Goal: Task Accomplishment & Management: Complete application form

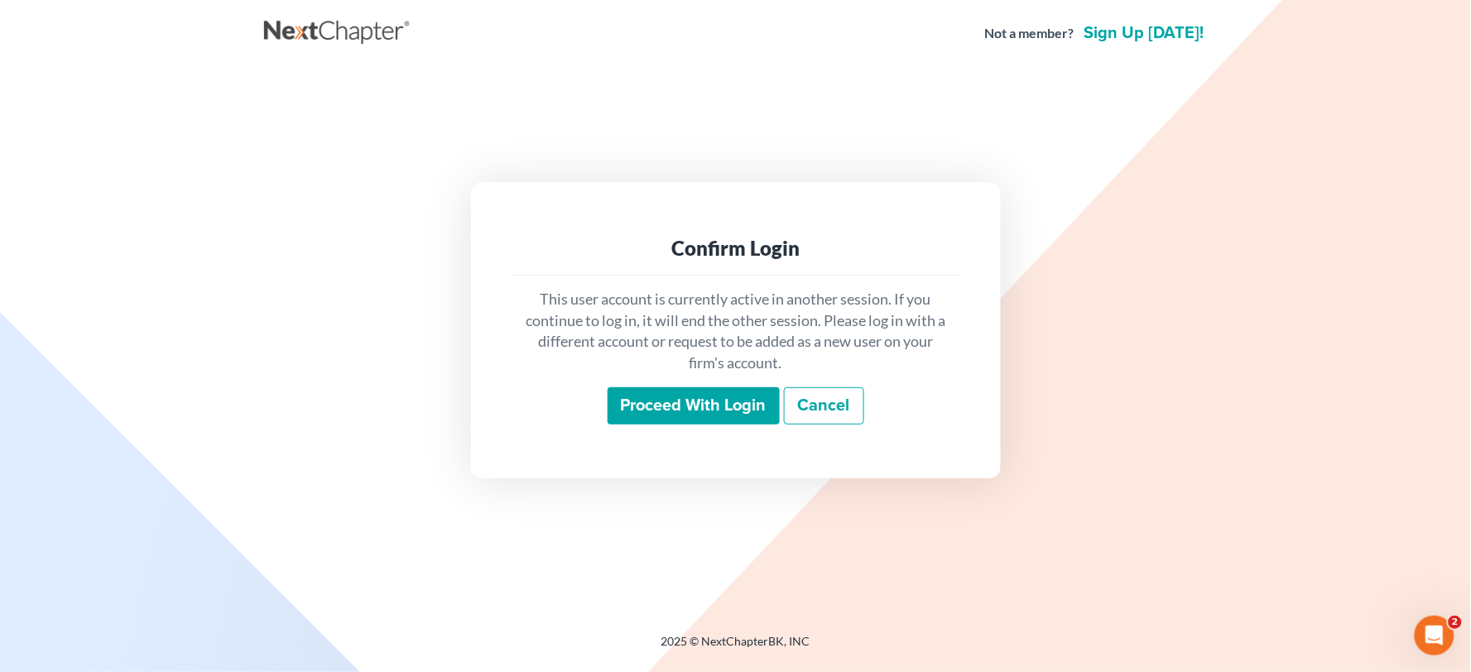
click at [704, 390] on input "Proceed with login" at bounding box center [694, 406] width 172 height 38
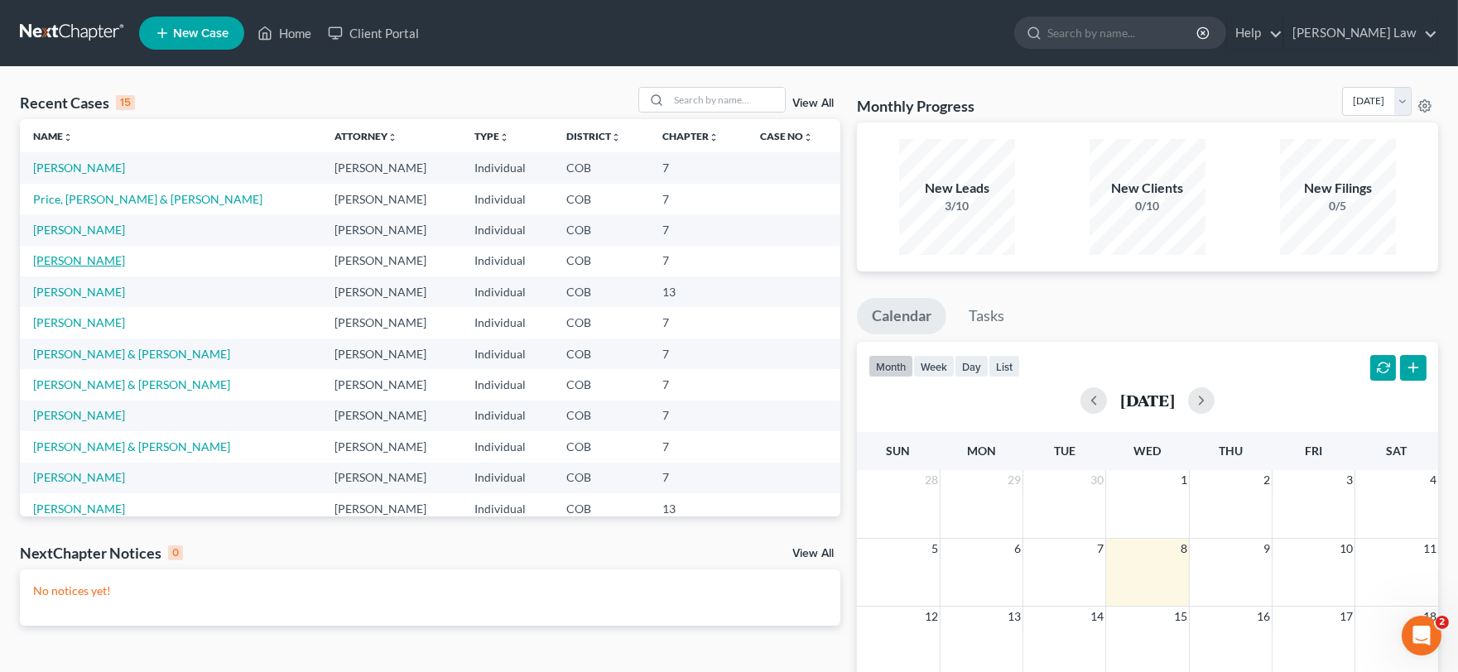
click at [73, 257] on link "[PERSON_NAME]" at bounding box center [79, 260] width 92 height 14
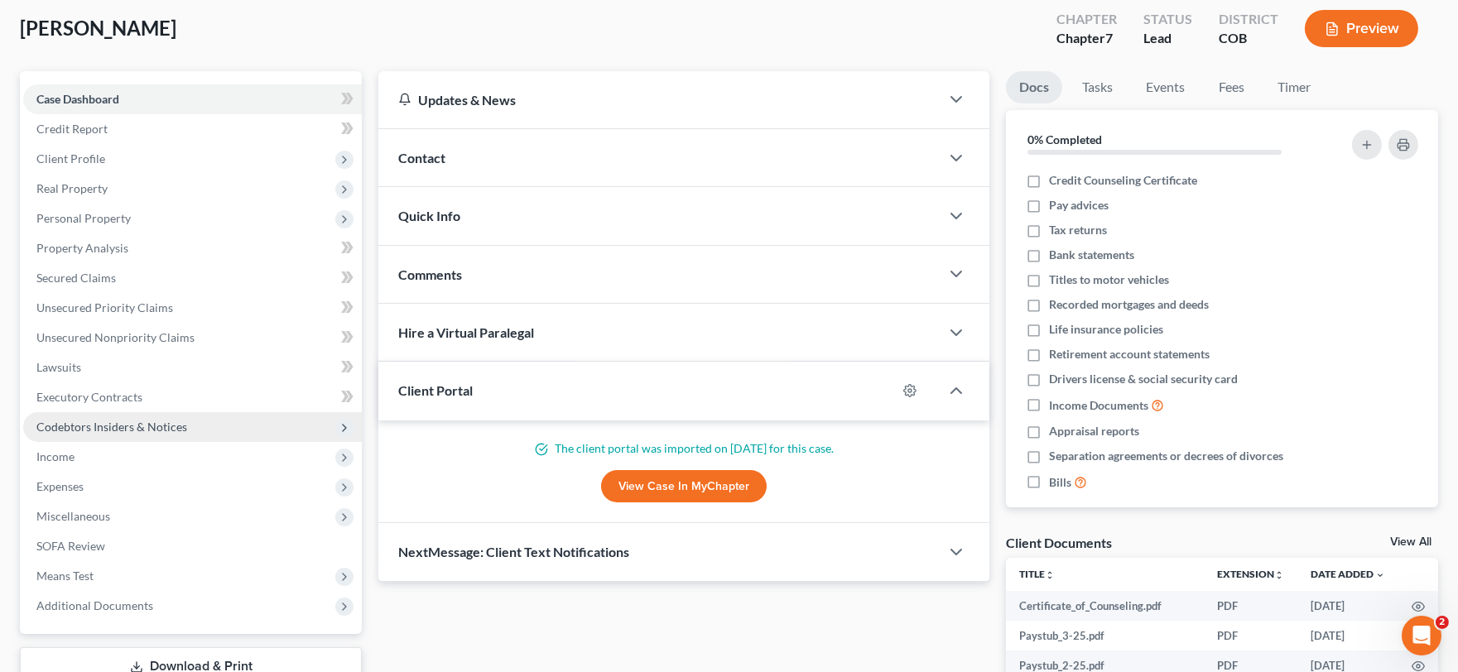
scroll to position [92, 0]
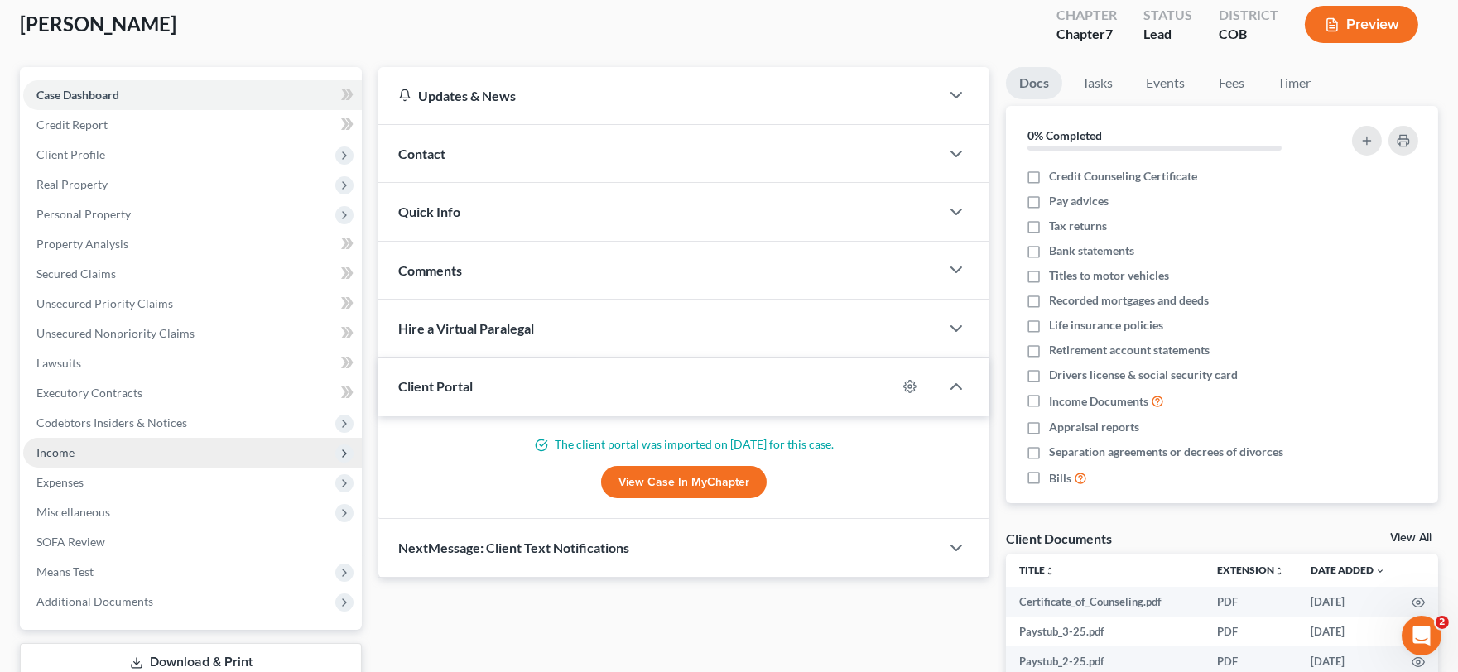
click at [54, 445] on span "Income" at bounding box center [55, 452] width 38 height 14
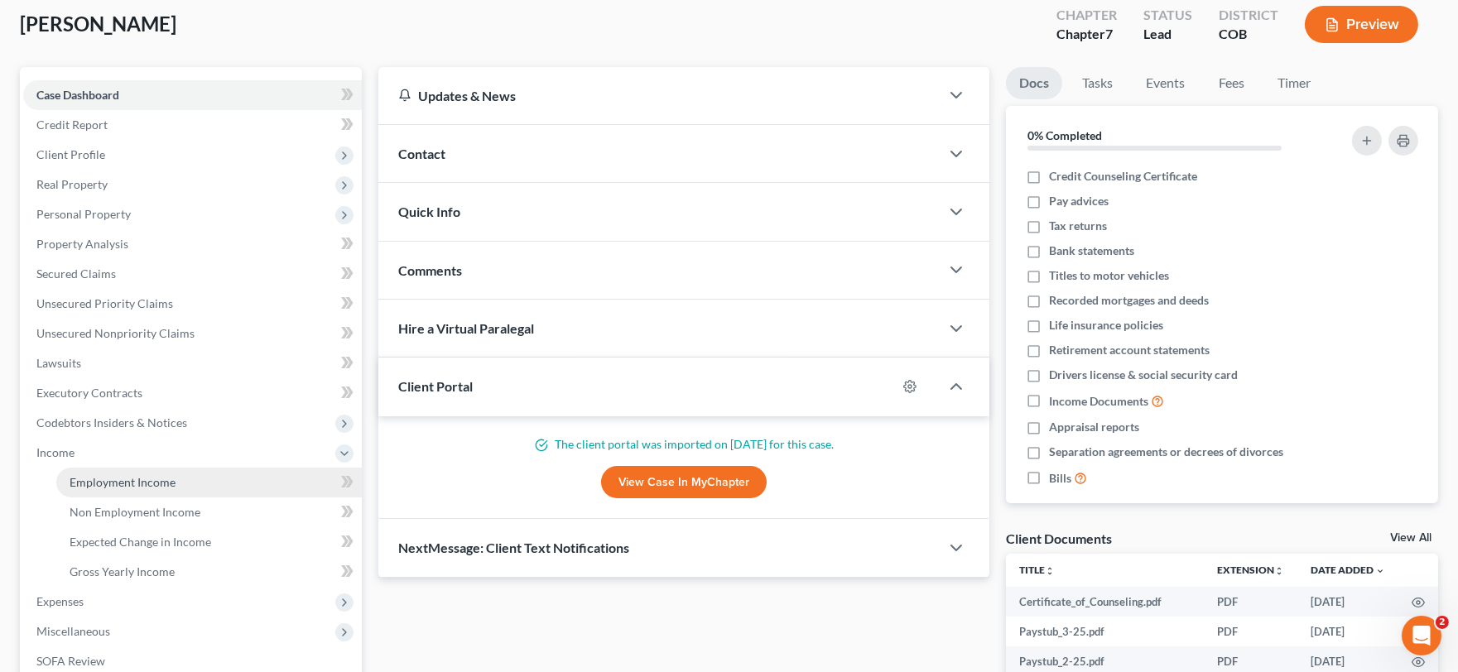
click at [202, 483] on link "Employment Income" at bounding box center [208, 483] width 305 height 30
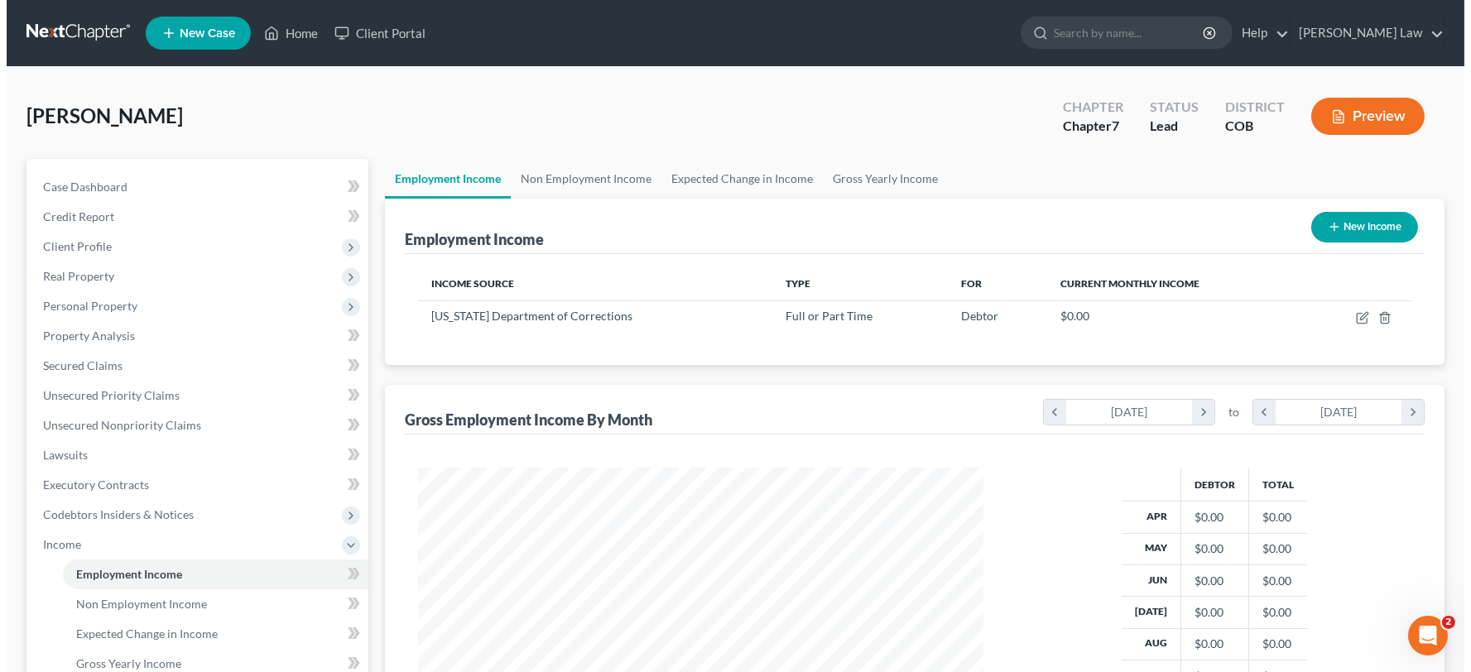
scroll to position [296, 599]
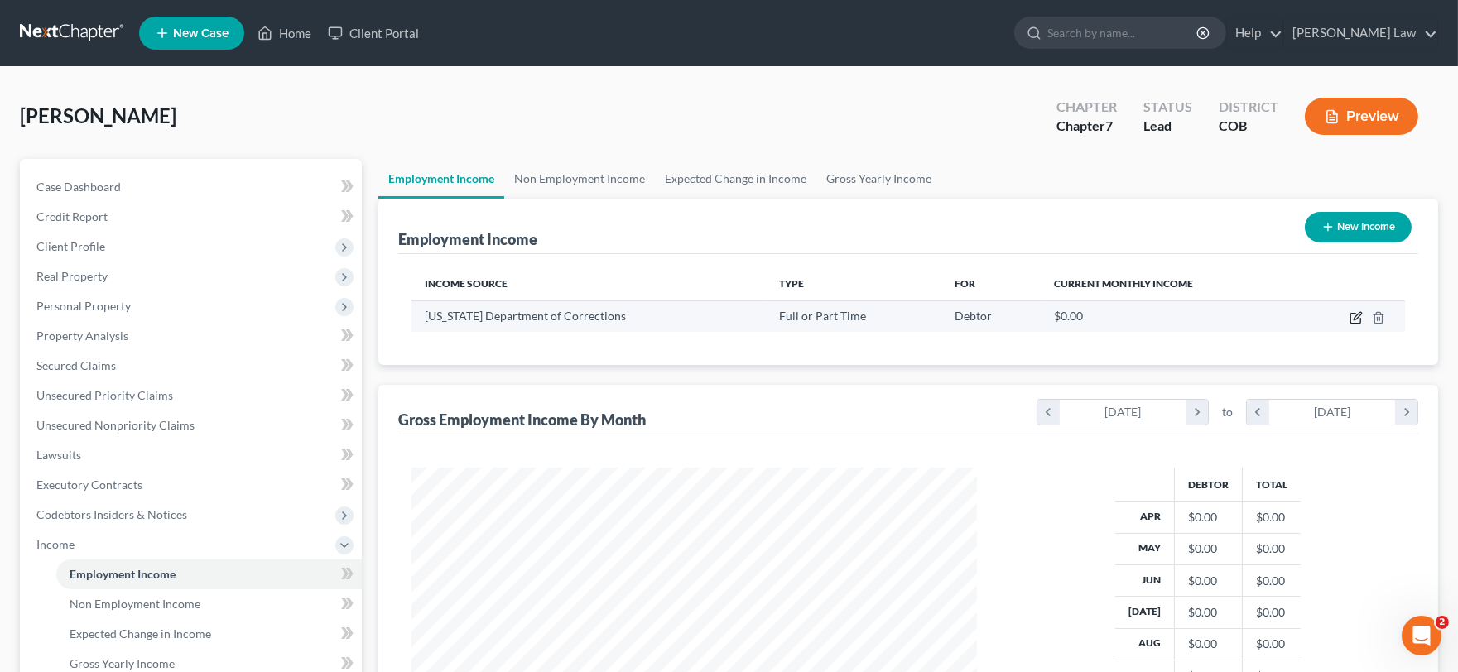
click at [1359, 320] on icon "button" at bounding box center [1355, 317] width 13 height 13
select select "0"
select select "1"
select select "0"
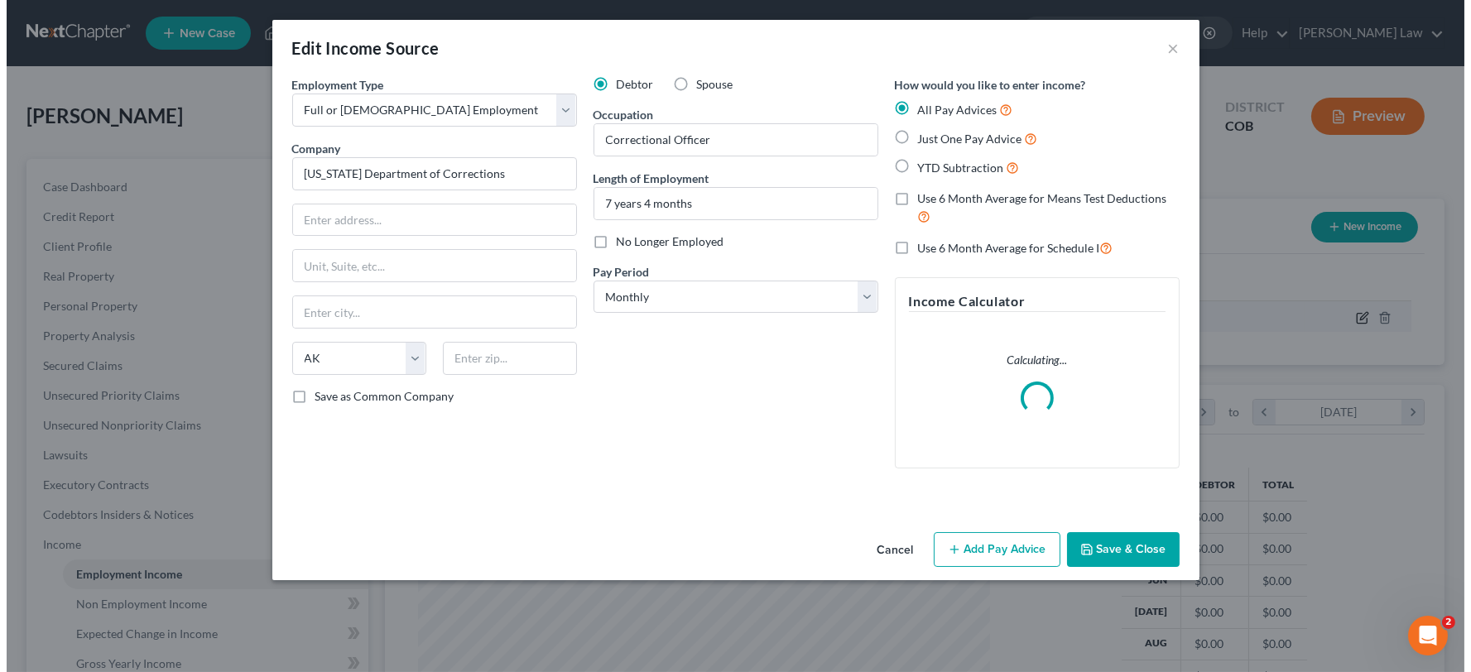
scroll to position [296, 605]
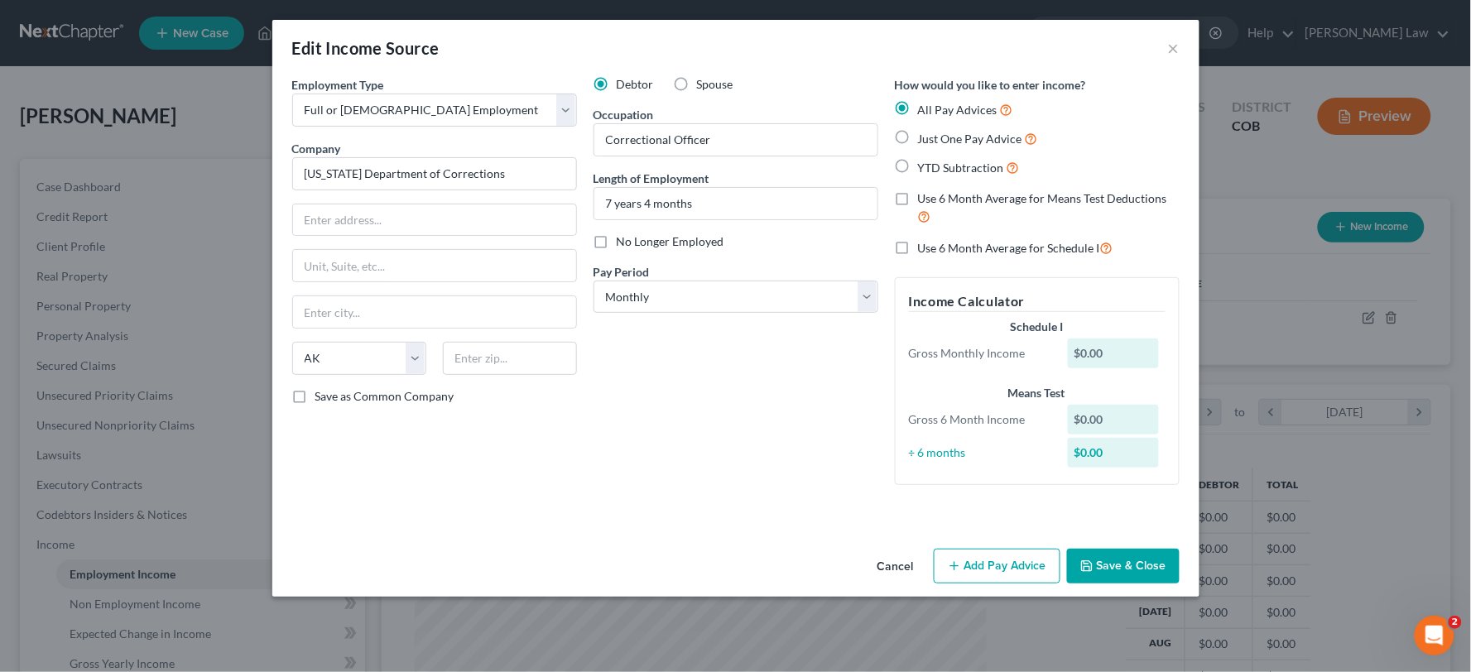
click at [1022, 566] on button "Add Pay Advice" at bounding box center [997, 566] width 127 height 35
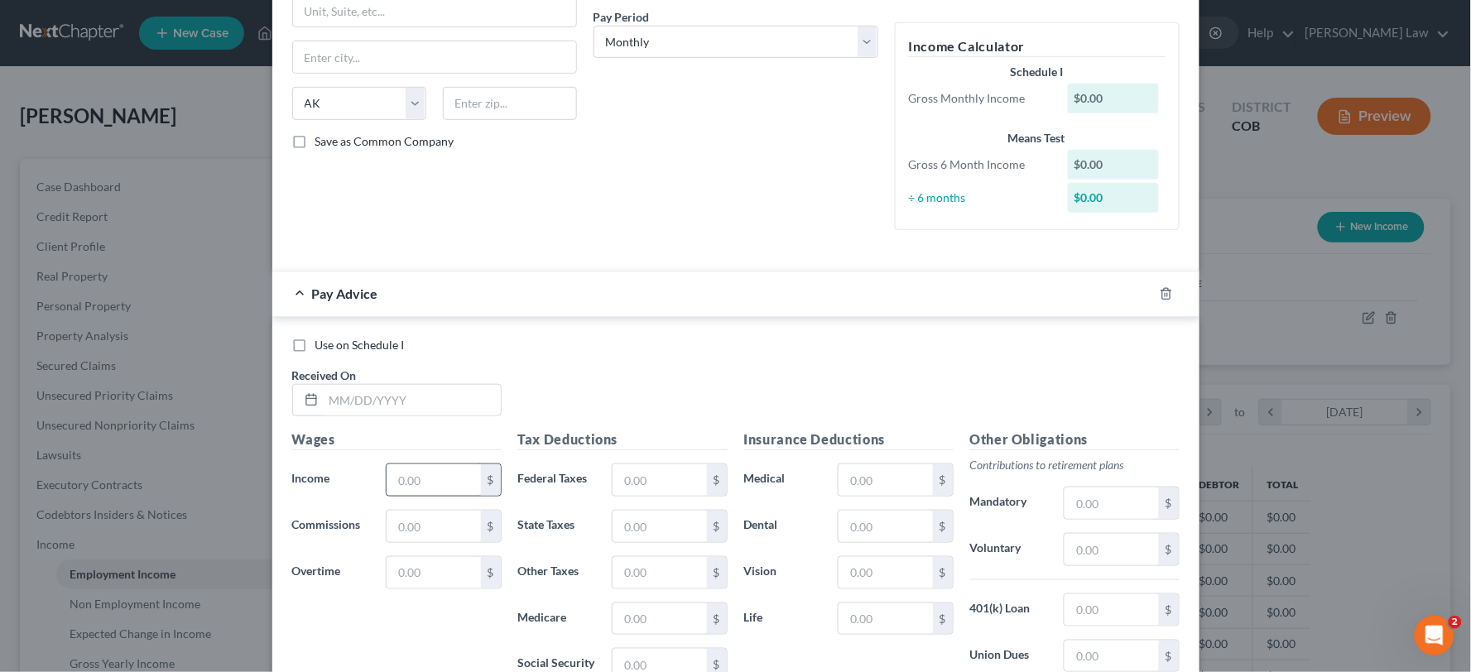
scroll to position [276, 0]
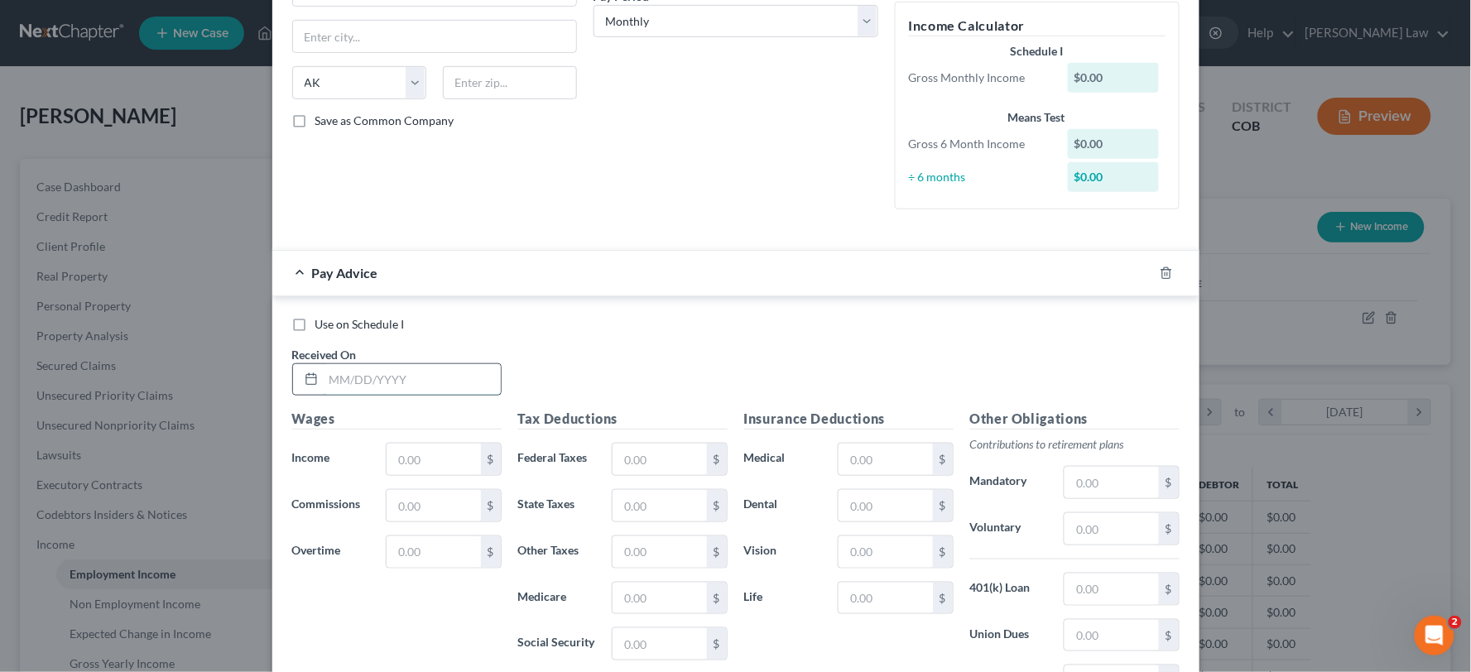
click at [378, 378] on input "text" at bounding box center [412, 379] width 177 height 31
type input "[DATE]"
click at [406, 450] on input "text" at bounding box center [434, 459] width 94 height 31
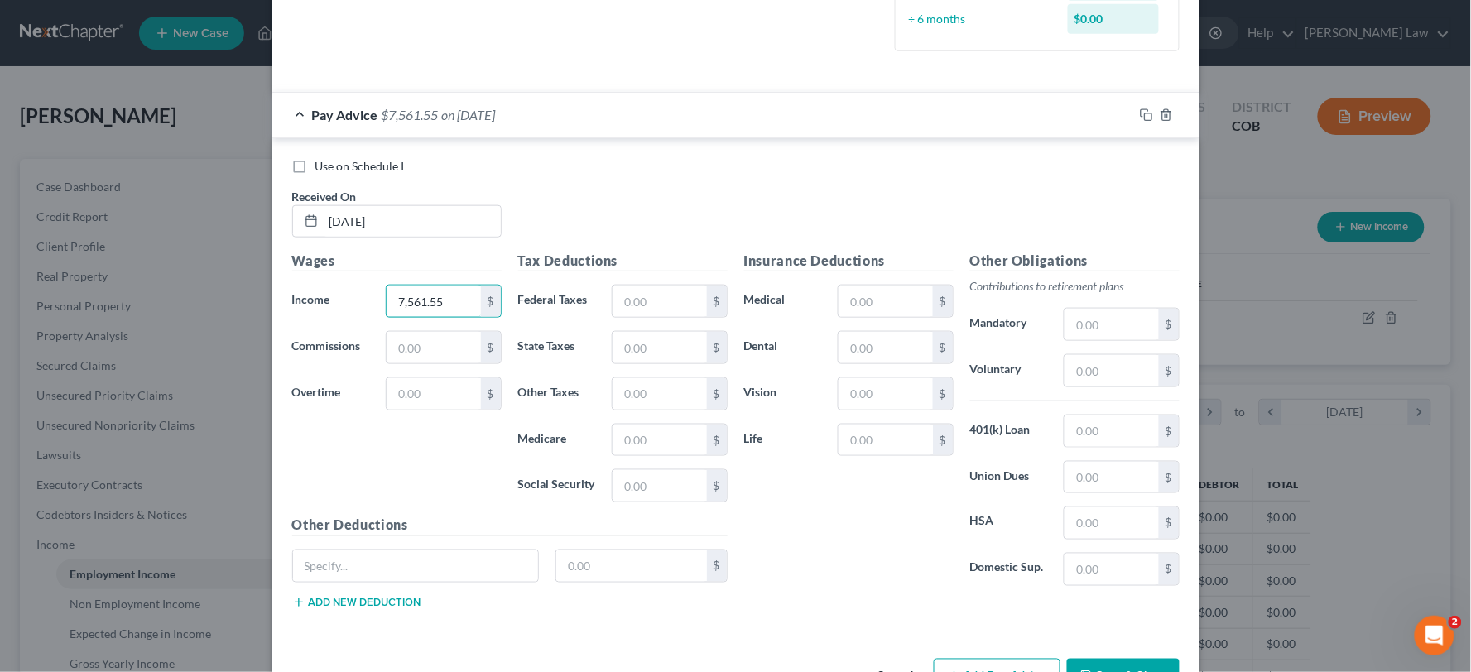
scroll to position [489, 0]
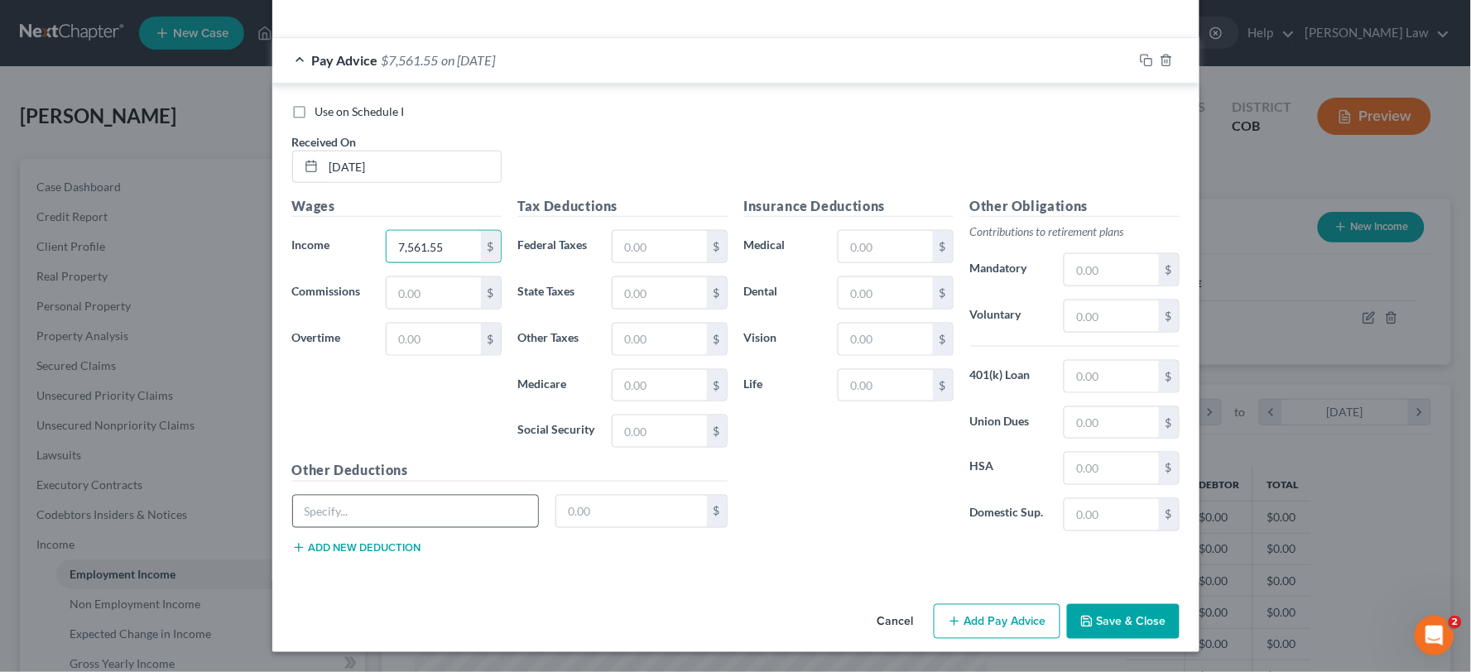
type input "7,561.55"
click at [424, 507] on input "text" at bounding box center [416, 511] width 246 height 31
type input "Total Deductions"
type input "1,150.58"
drag, startPoint x: 1137, startPoint y: 56, endPoint x: 1197, endPoint y: 86, distance: 66.6
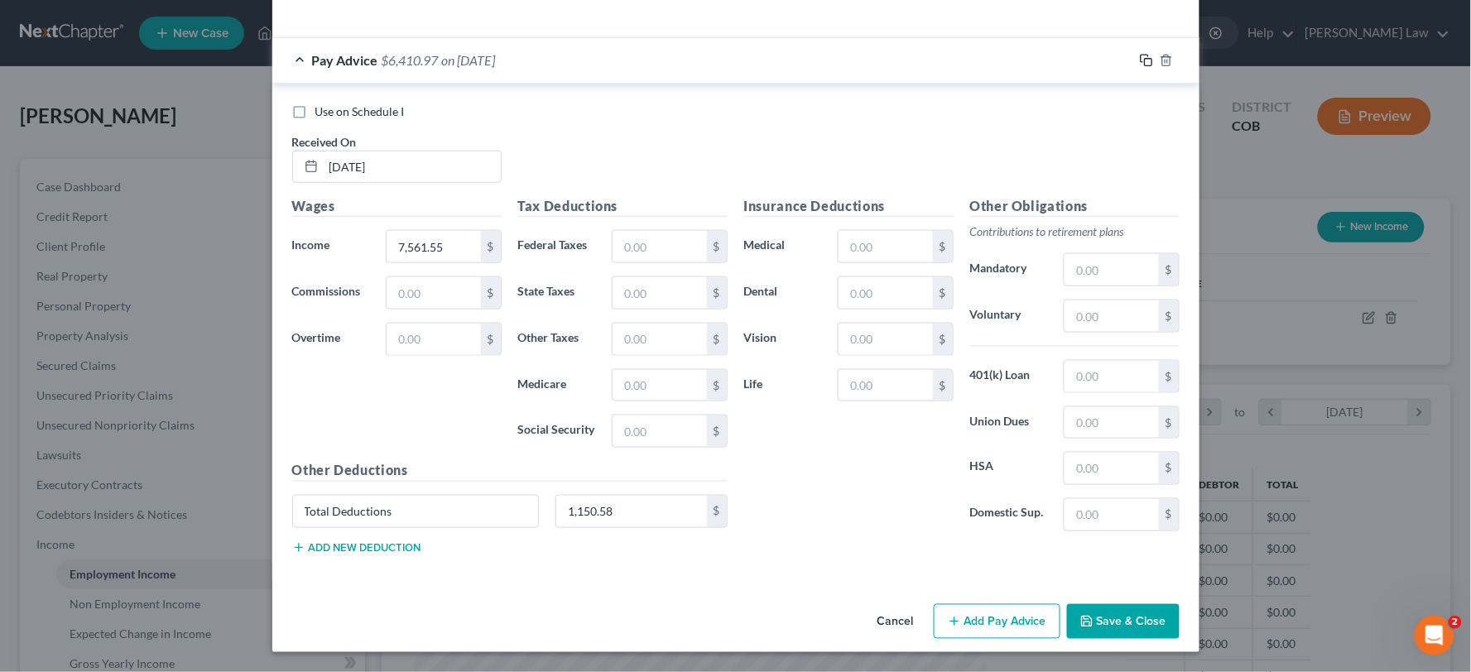
click at [1140, 56] on icon "button" at bounding box center [1146, 60] width 13 height 13
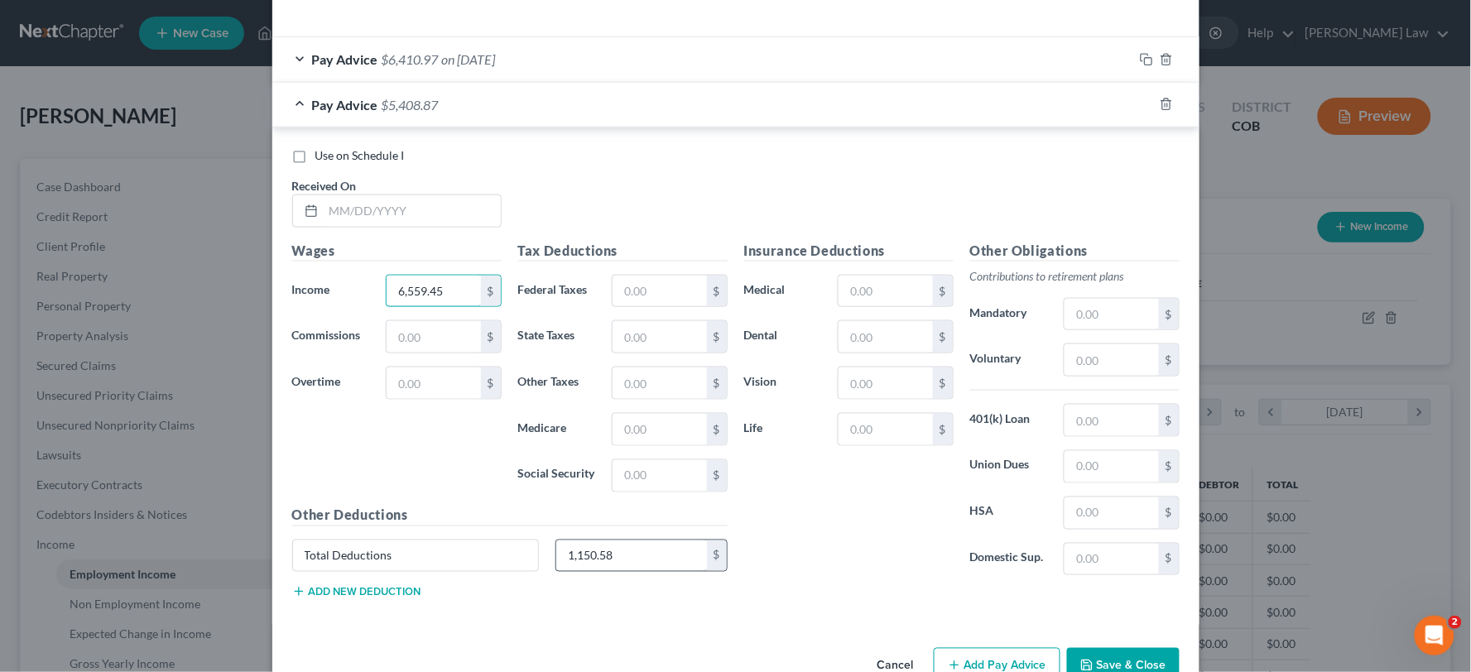
type input "6,559.45"
type input "1,021.31"
click at [390, 215] on input "text" at bounding box center [412, 210] width 177 height 31
type input "[DATE]"
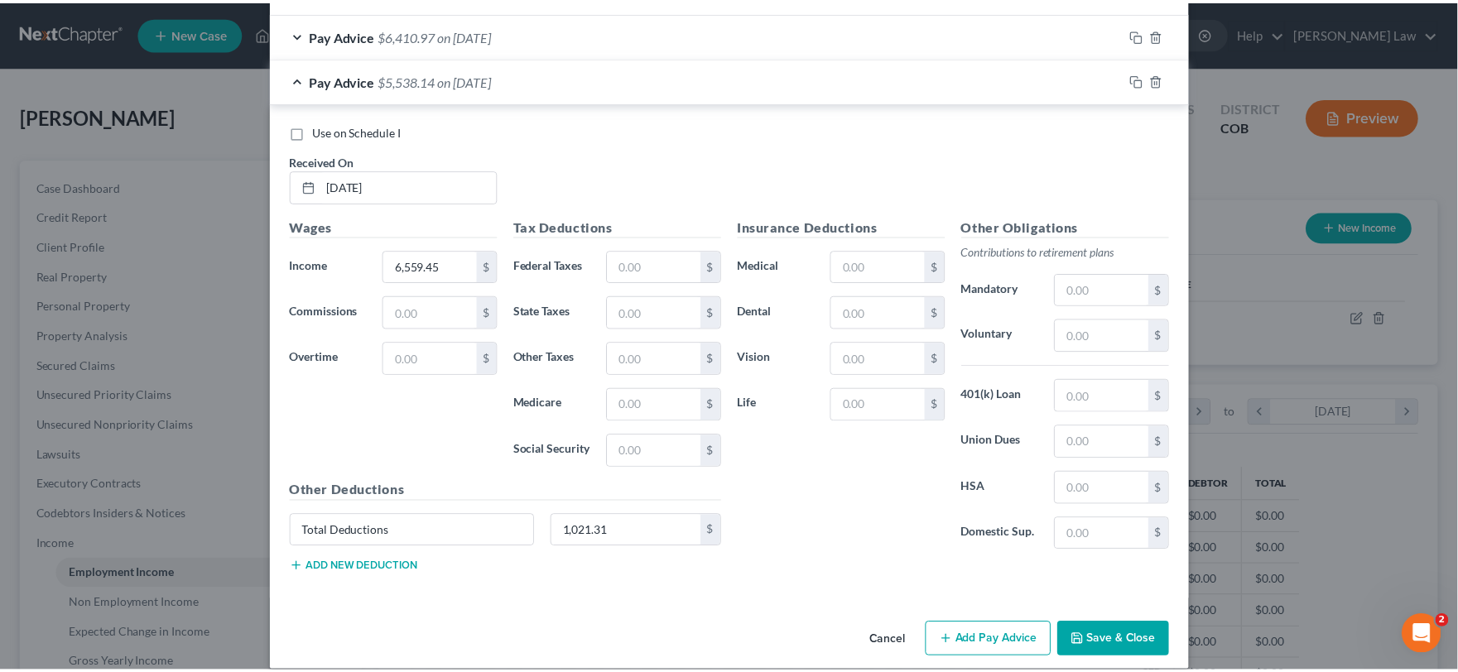
scroll to position [534, 0]
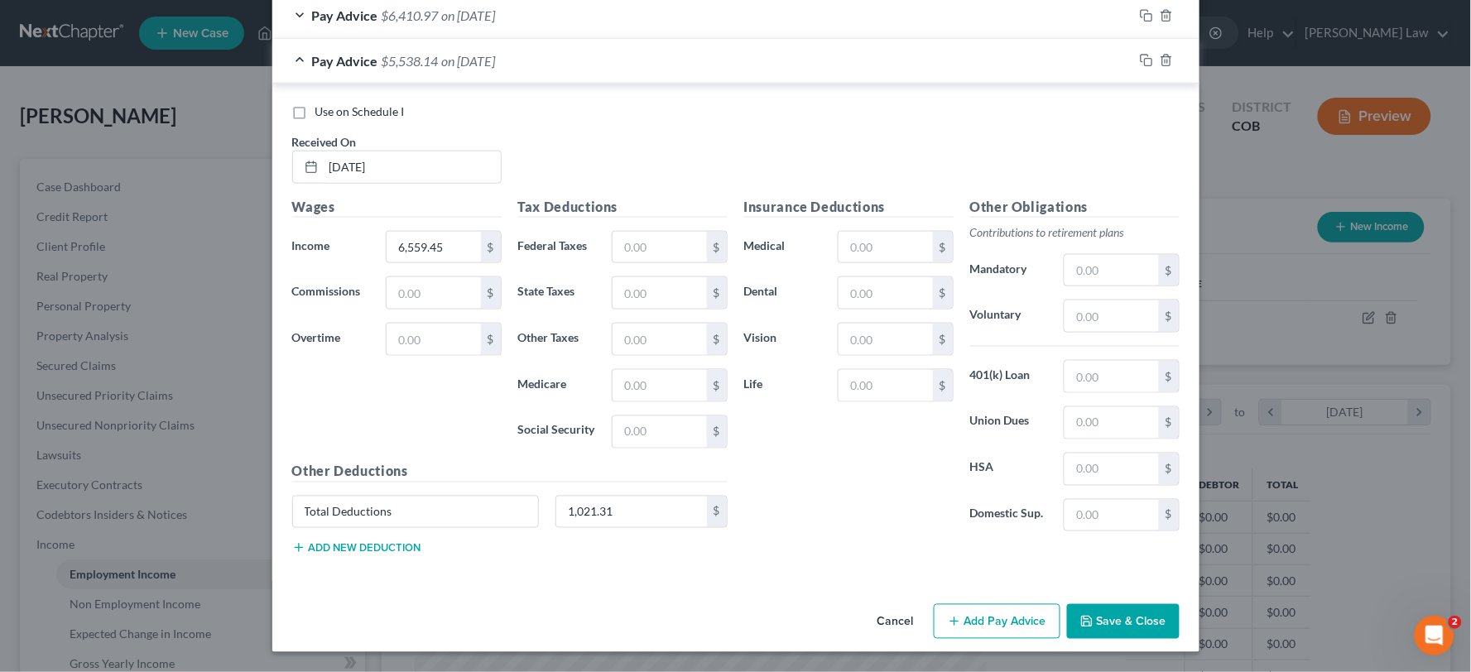
click at [1139, 600] on div "Cancel Add Pay Advice Save & Close" at bounding box center [735, 625] width 927 height 55
click at [1116, 623] on button "Save & Close" at bounding box center [1123, 621] width 113 height 35
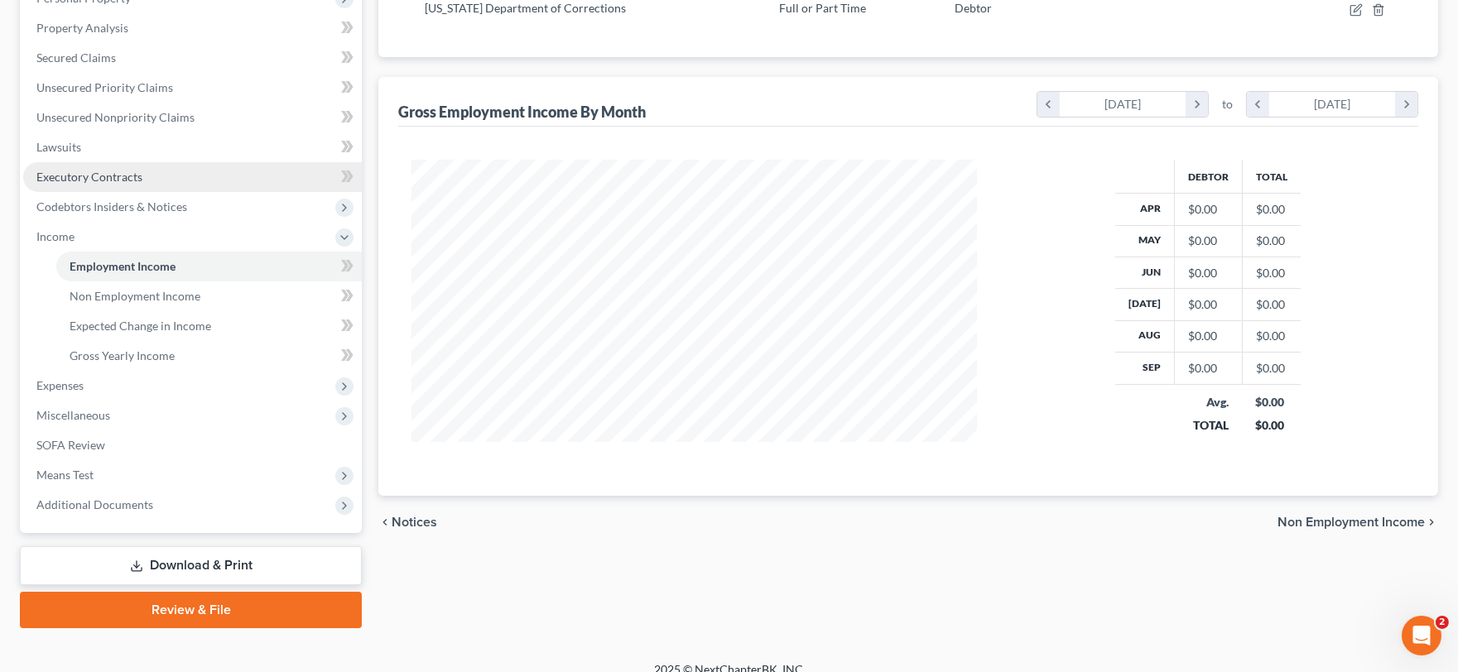
scroll to position [325, 0]
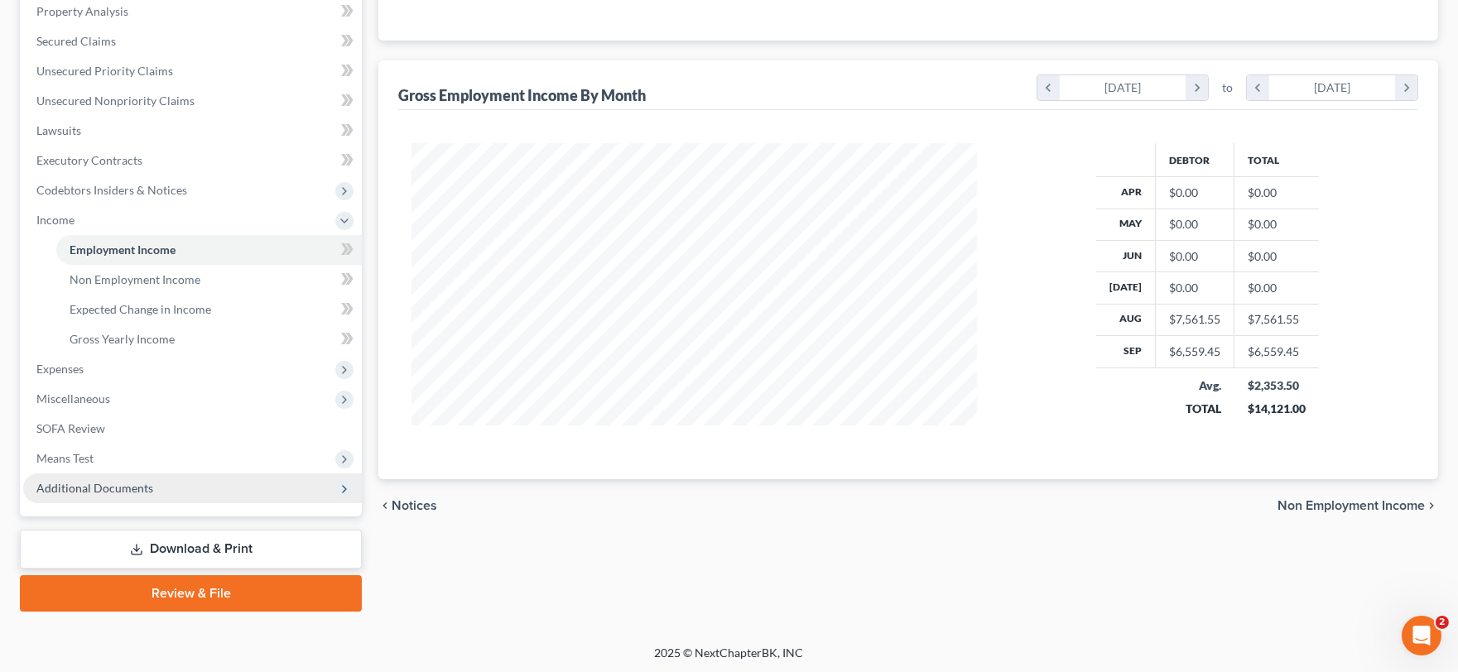
drag, startPoint x: 100, startPoint y: 477, endPoint x: 92, endPoint y: 483, distance: 10.1
click at [92, 483] on span "Additional Documents" at bounding box center [94, 488] width 117 height 14
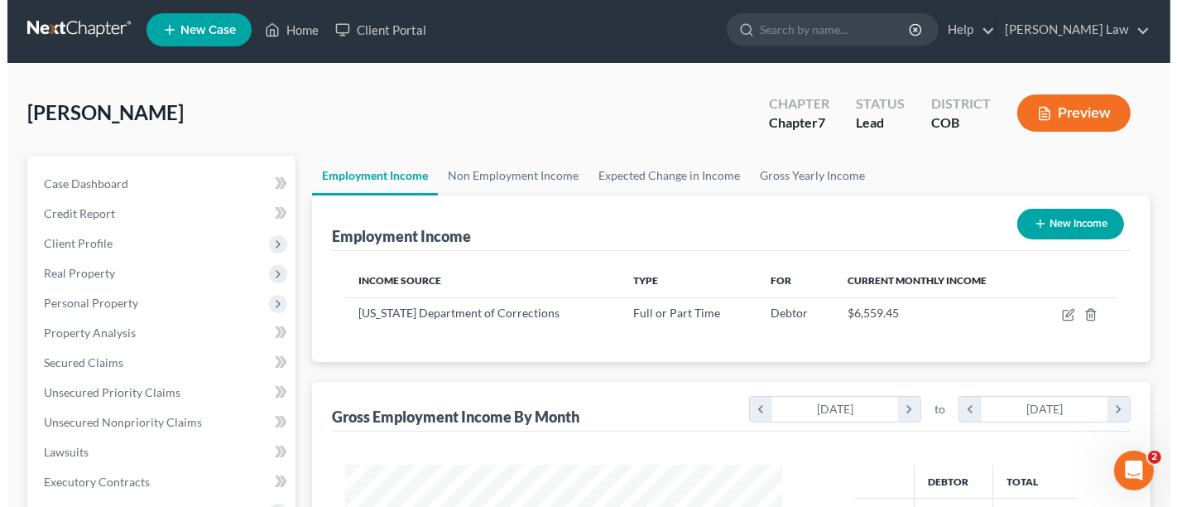
scroll to position [0, 0]
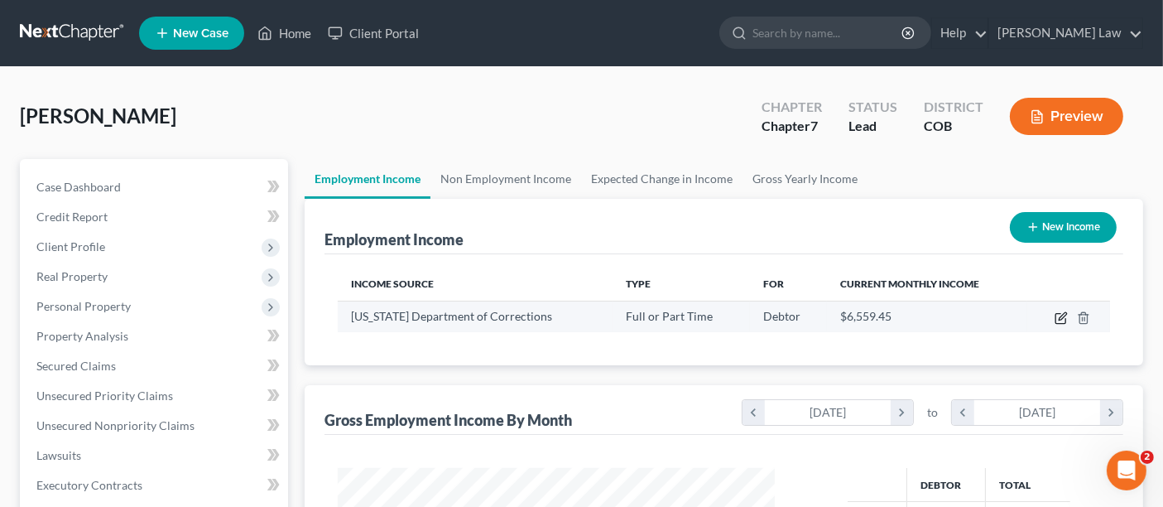
click at [1058, 317] on icon "button" at bounding box center [1061, 317] width 13 height 13
select select "0"
select select "1"
select select "0"
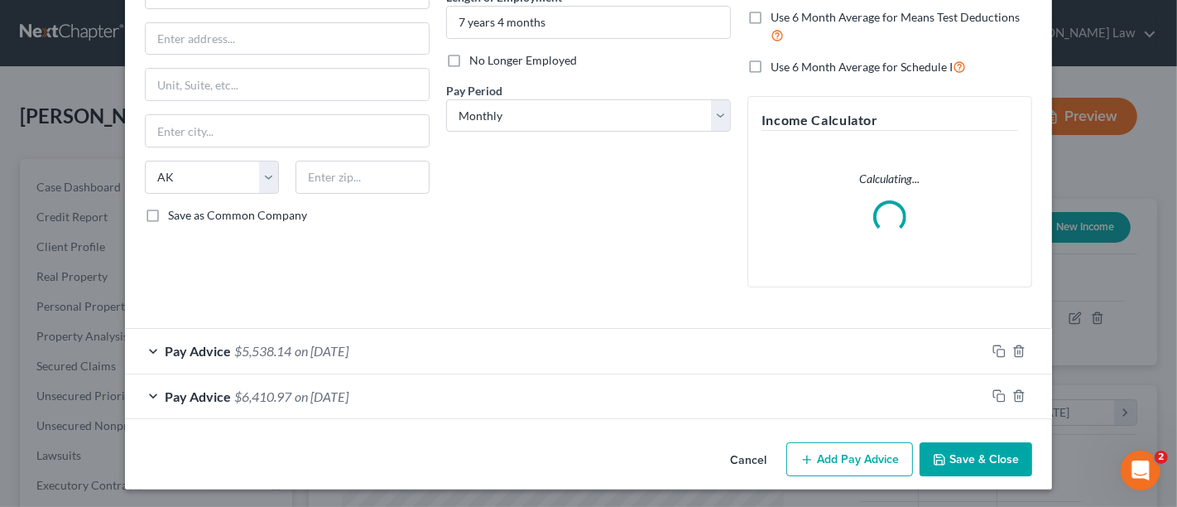
scroll to position [182, 0]
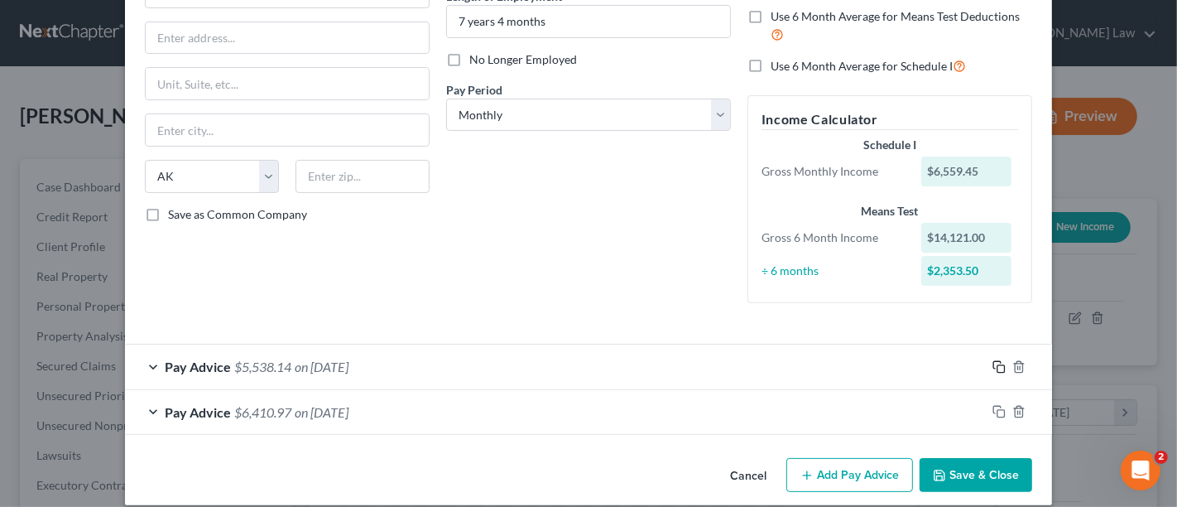
click at [995, 363] on icon "button" at bounding box center [999, 366] width 13 height 13
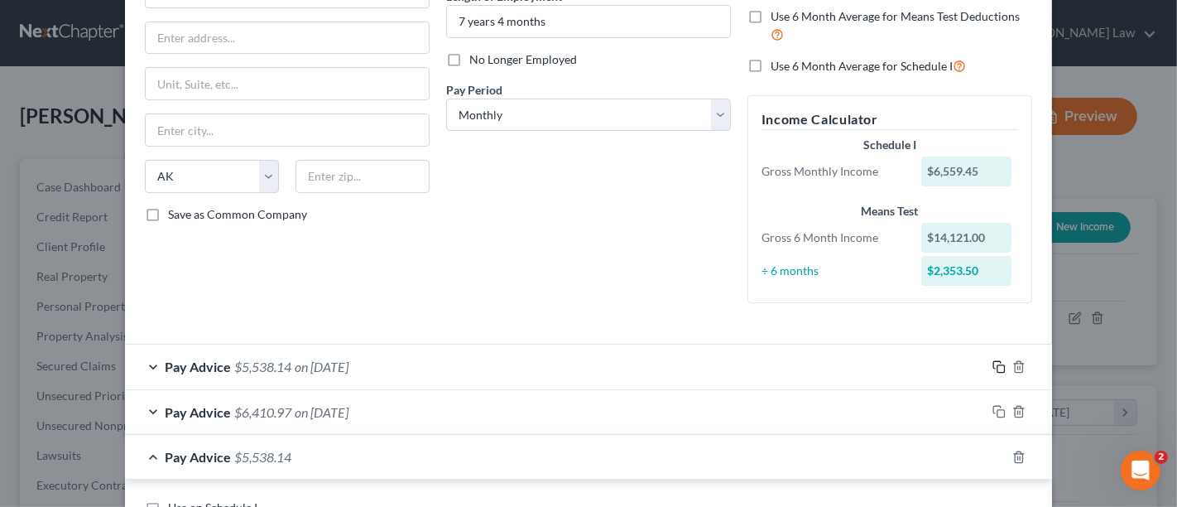
scroll to position [550, 0]
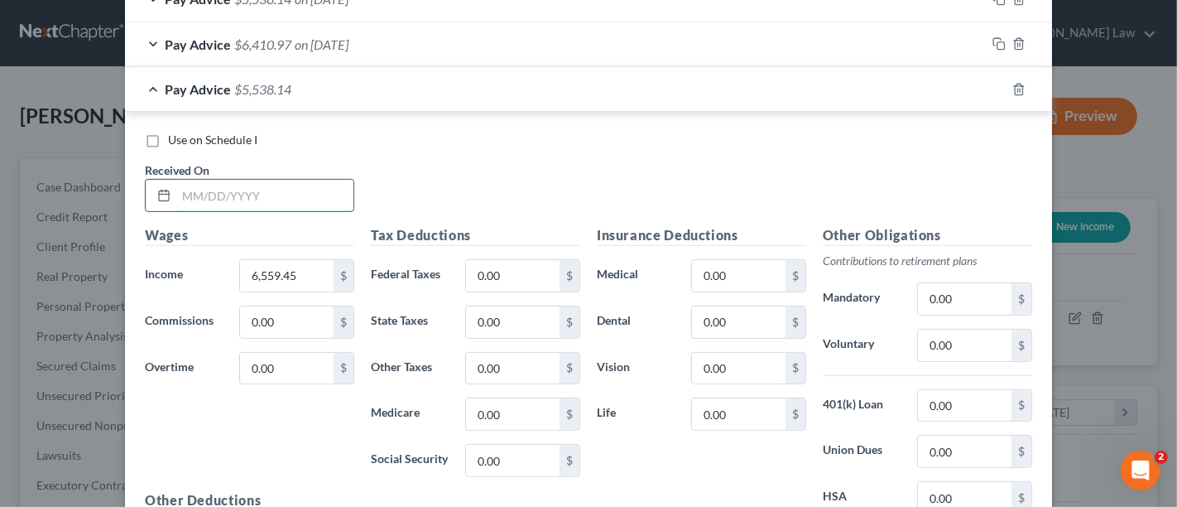
click at [209, 196] on input "text" at bounding box center [264, 195] width 177 height 31
type input "[DATE]"
click at [305, 266] on input "6,559.45" at bounding box center [287, 275] width 94 height 31
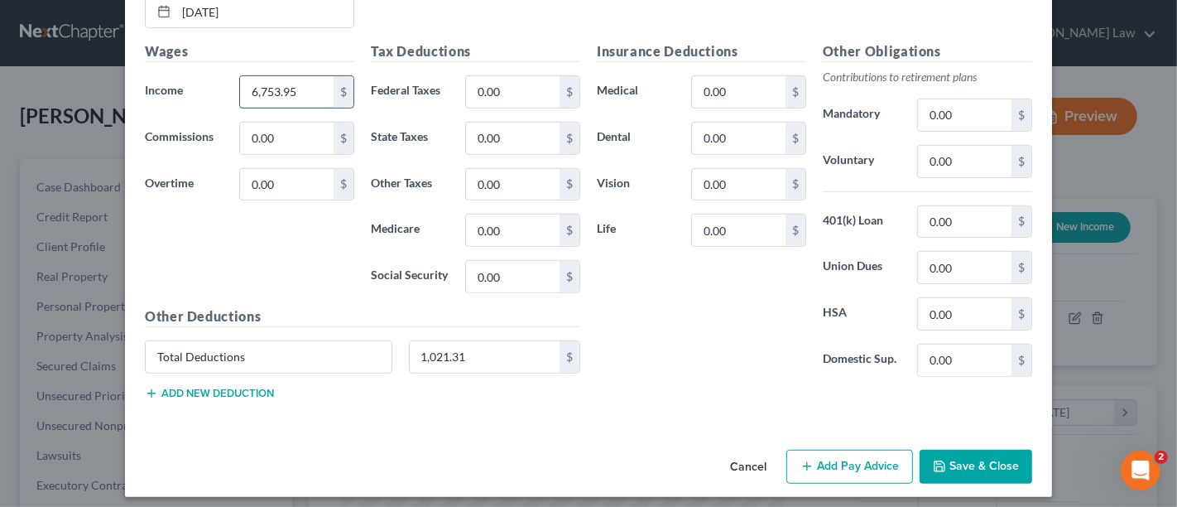
scroll to position [738, 0]
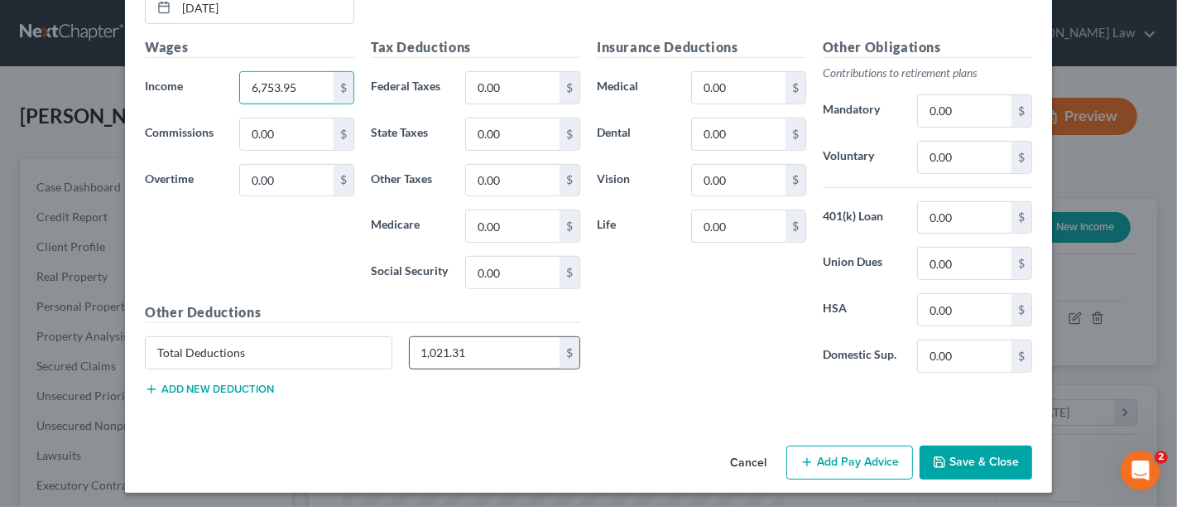
type input "6,753.95"
click at [476, 346] on input "1,021.31" at bounding box center [485, 352] width 151 height 31
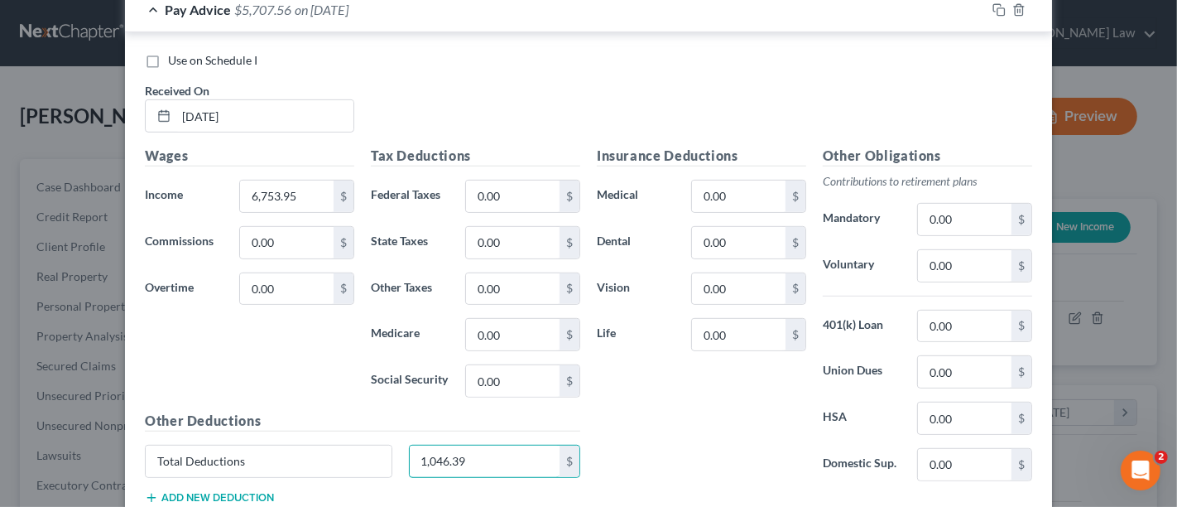
scroll to position [553, 0]
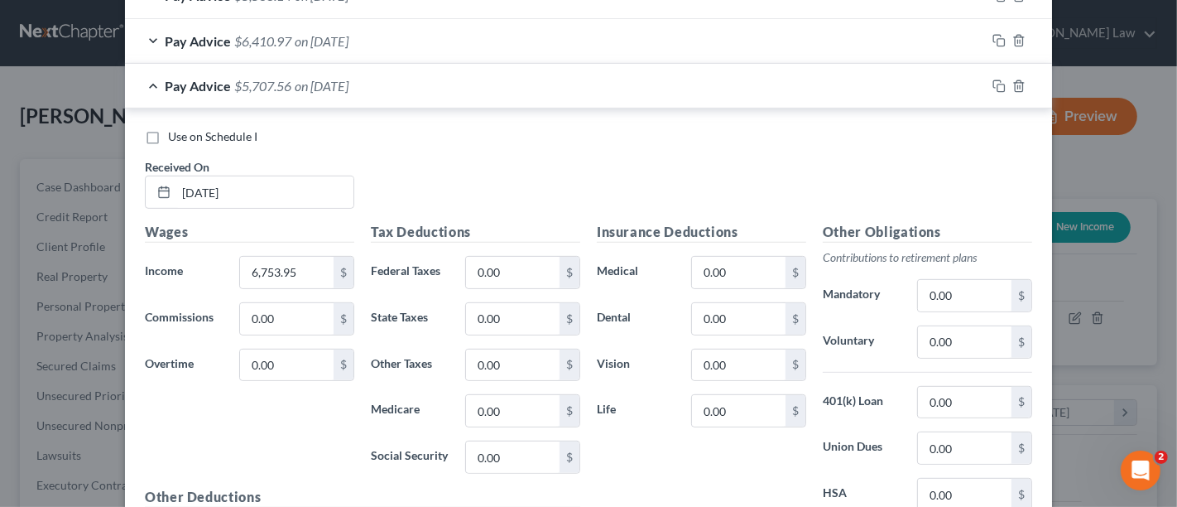
type input "1,046.39"
click at [998, 84] on rect "button" at bounding box center [1001, 87] width 7 height 7
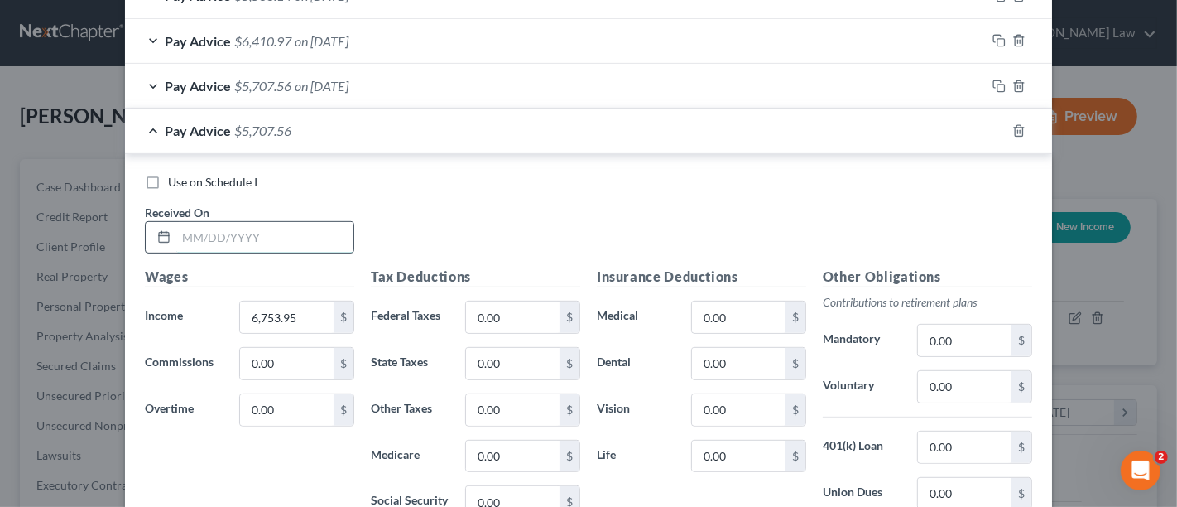
click at [194, 244] on input "text" at bounding box center [264, 237] width 177 height 31
type input "[DATE]"
click at [264, 316] on input "6,753.95" at bounding box center [287, 316] width 94 height 31
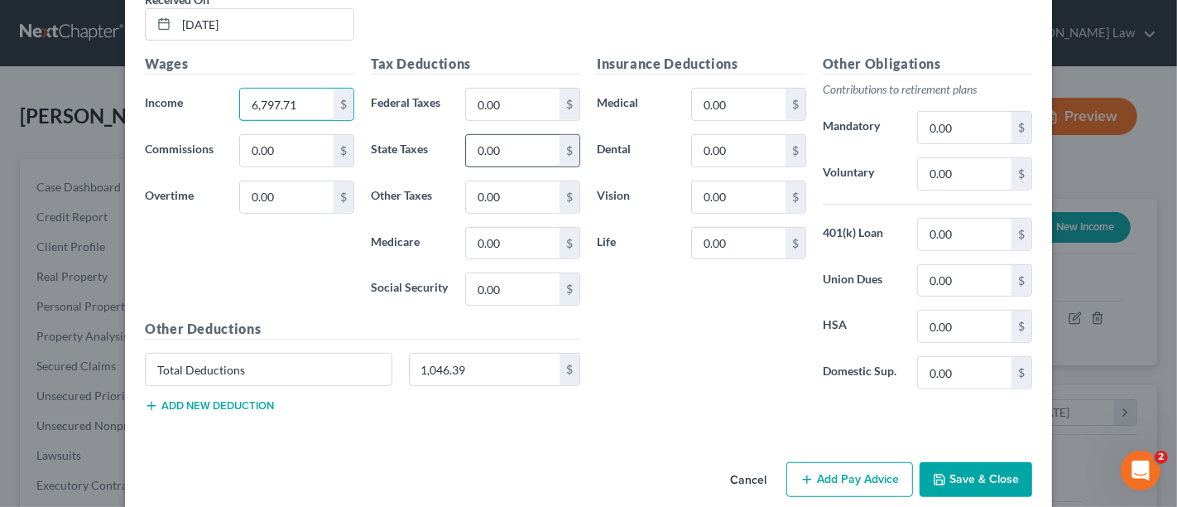
scroll to position [782, 0]
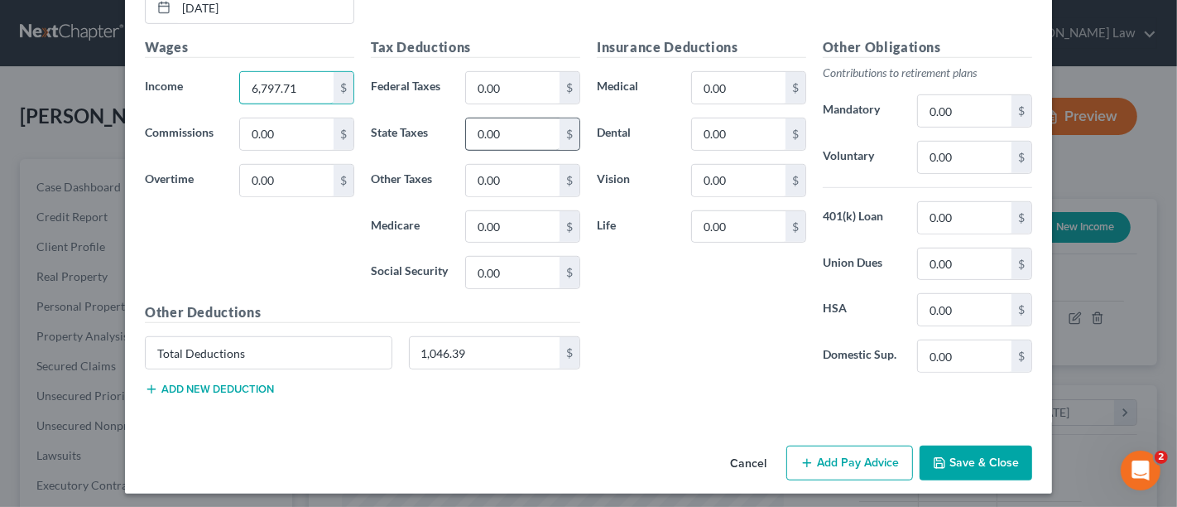
type input "6,797.71"
click at [483, 358] on input "1,046.39" at bounding box center [485, 352] width 151 height 31
type input "2"
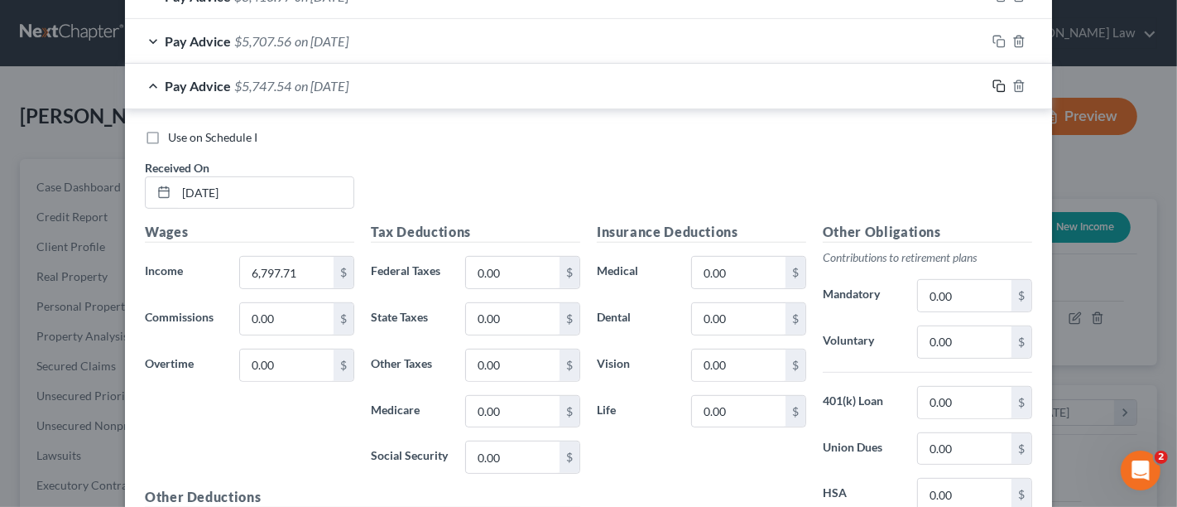
type input "1,050.17"
click at [993, 84] on icon "button" at bounding box center [999, 85] width 13 height 13
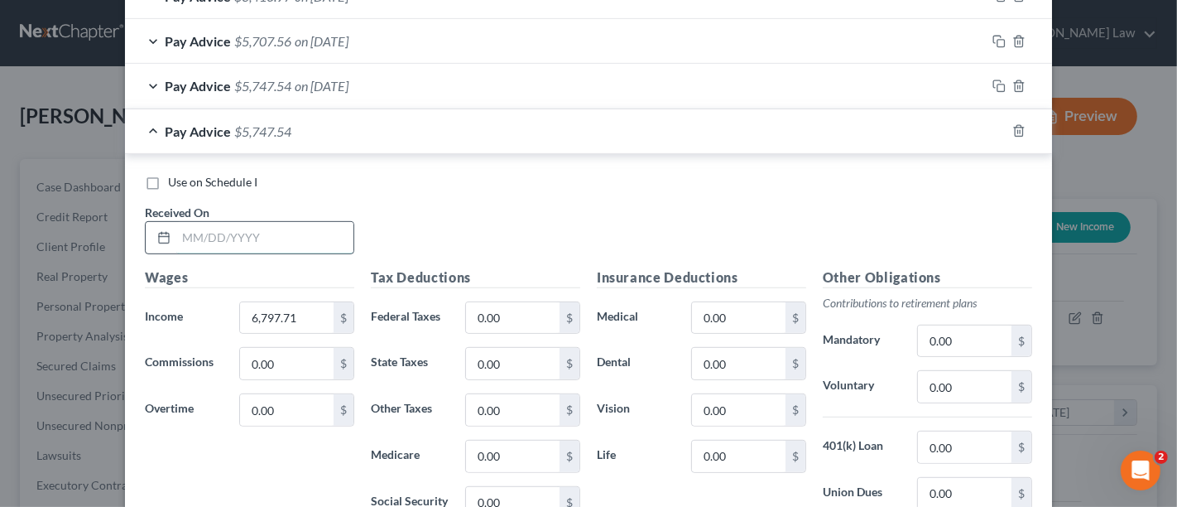
click at [265, 237] on input "text" at bounding box center [264, 237] width 177 height 31
type input "[DATE]"
click at [261, 327] on input "6,797.71" at bounding box center [287, 317] width 94 height 31
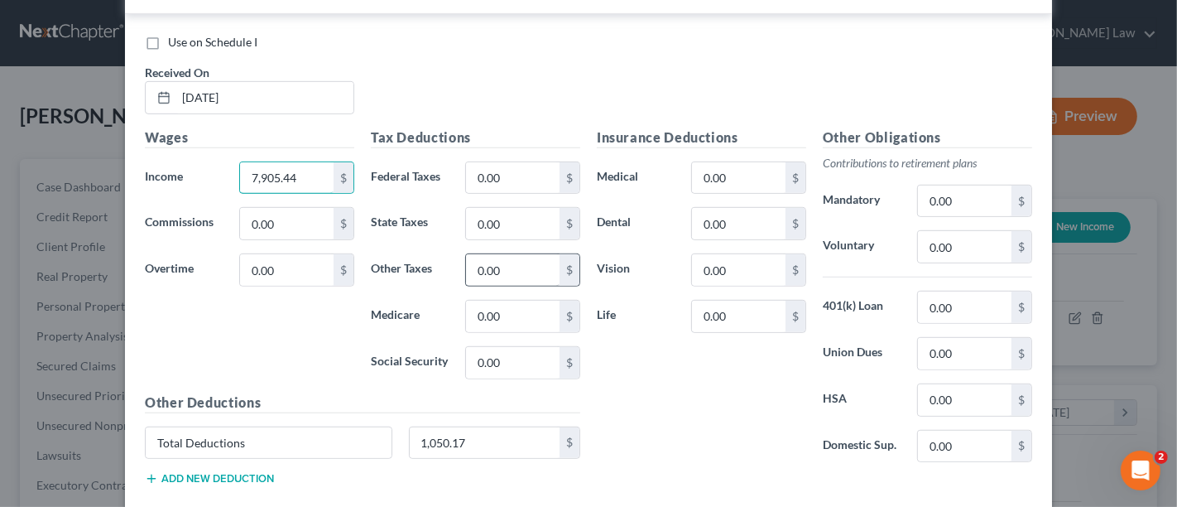
scroll to position [827, 0]
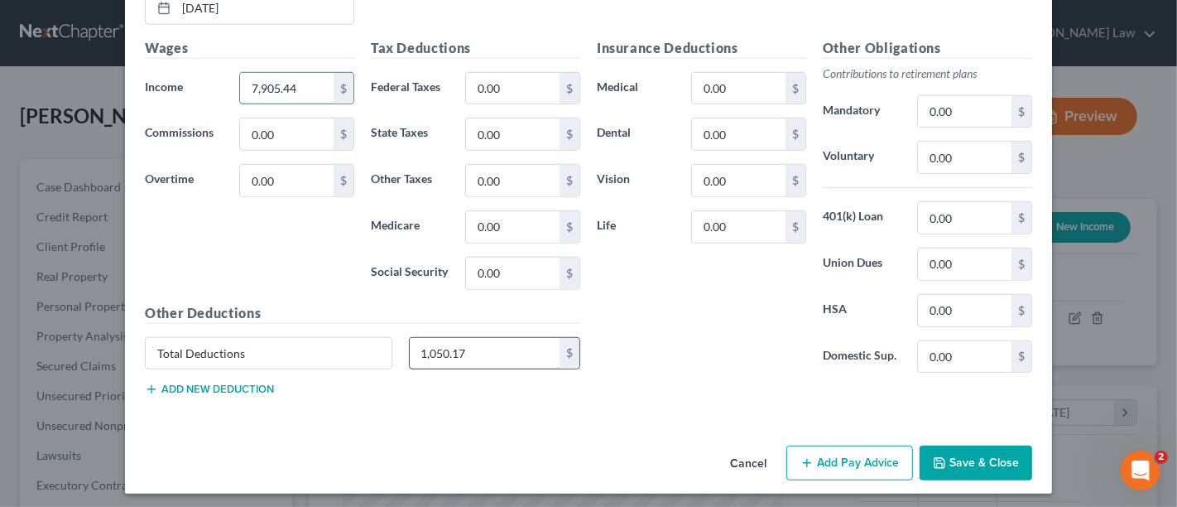
type input "7,905.44"
click at [483, 338] on input "1,050.17" at bounding box center [485, 353] width 151 height 31
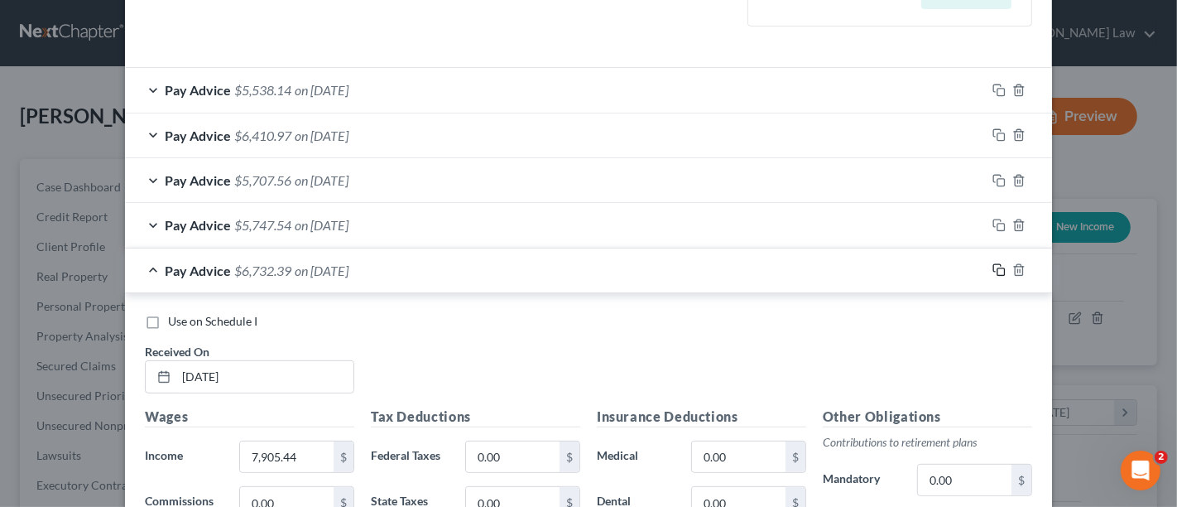
type input "1,173.05"
click at [993, 266] on icon "button" at bounding box center [996, 268] width 7 height 7
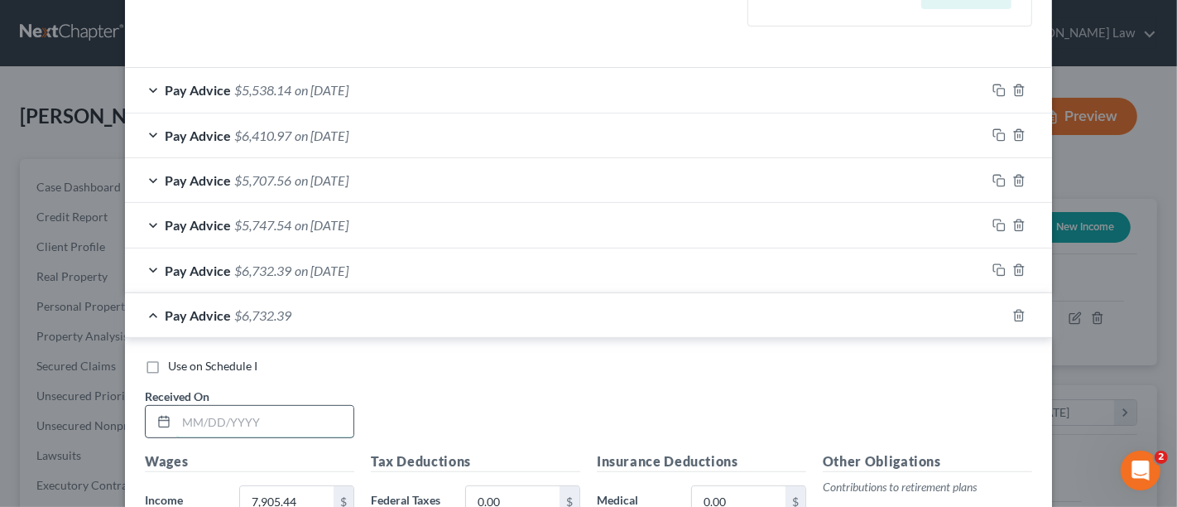
click at [208, 429] on input "text" at bounding box center [264, 421] width 177 height 31
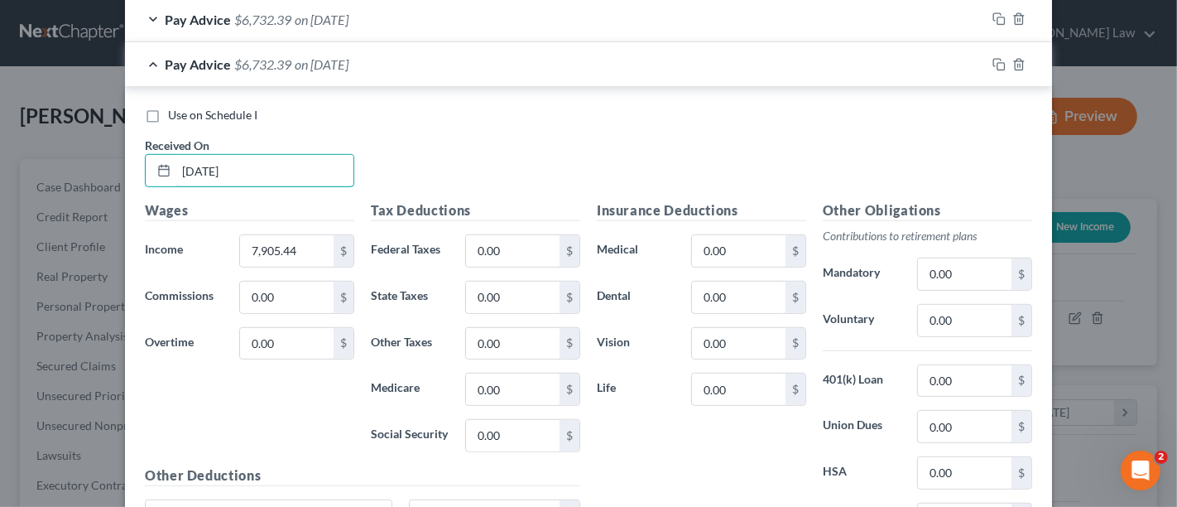
scroll to position [735, 0]
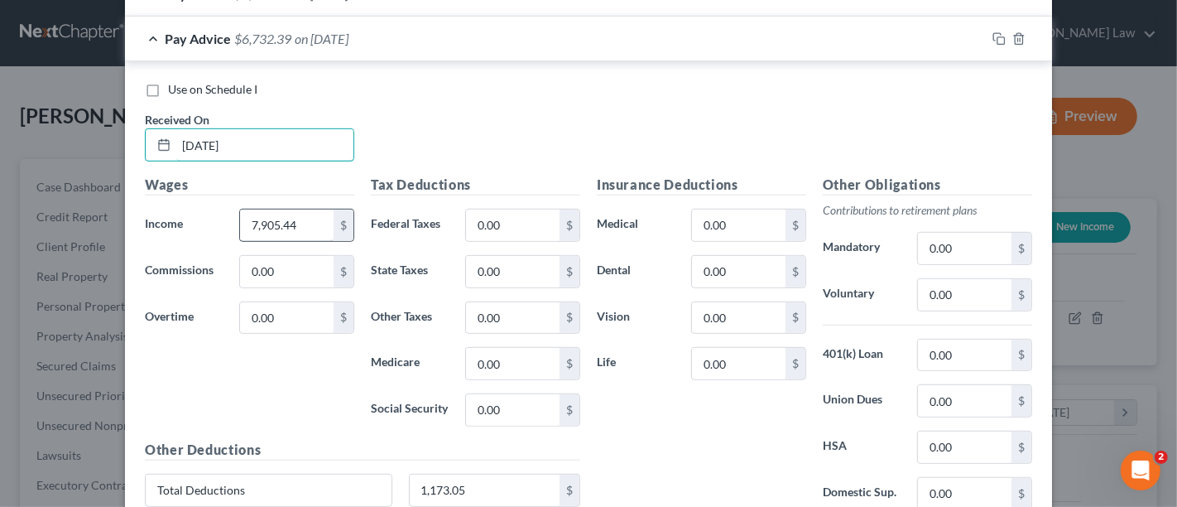
type input "[DATE]"
click at [294, 225] on input "7,905.44" at bounding box center [287, 224] width 94 height 31
type input "6,353.00"
click at [511, 479] on input "1,173.05" at bounding box center [485, 489] width 151 height 31
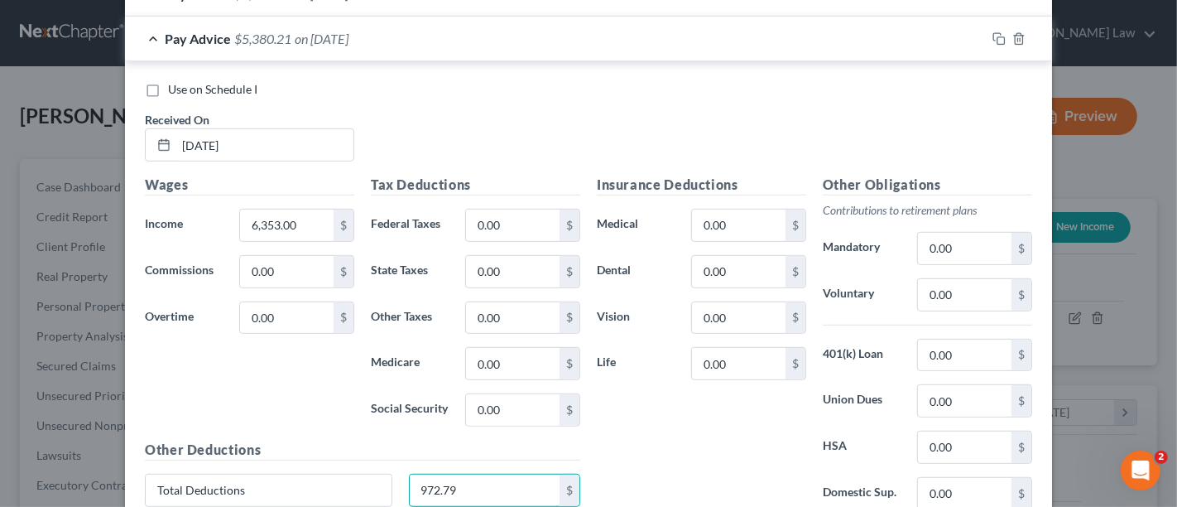
type input "972.79"
click at [993, 34] on icon "button" at bounding box center [999, 38] width 13 height 13
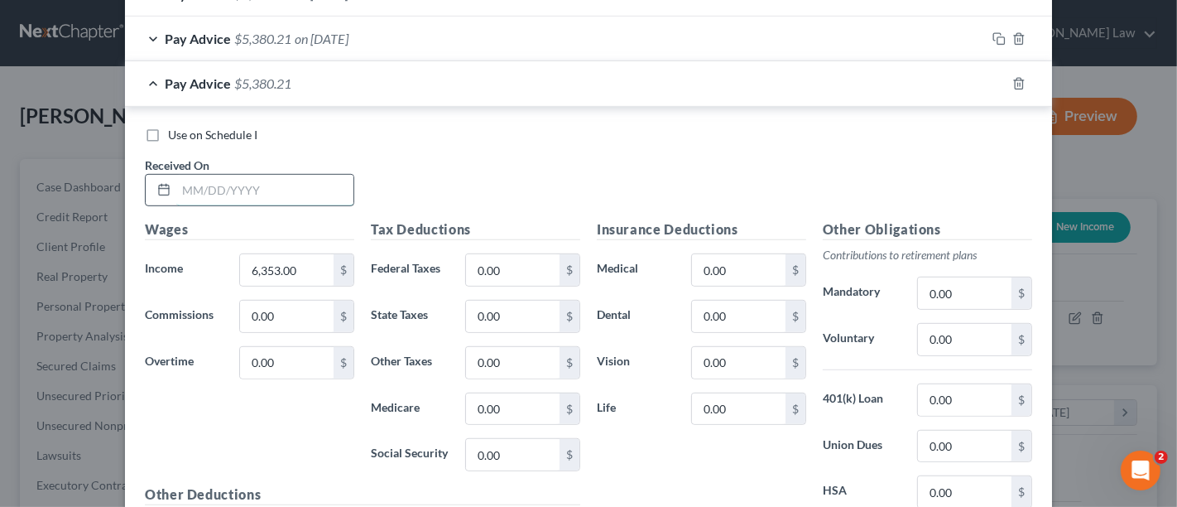
click at [219, 191] on input "text" at bounding box center [264, 190] width 177 height 31
type input "[DATE]"
click at [291, 261] on input "6,353.00" at bounding box center [287, 269] width 94 height 31
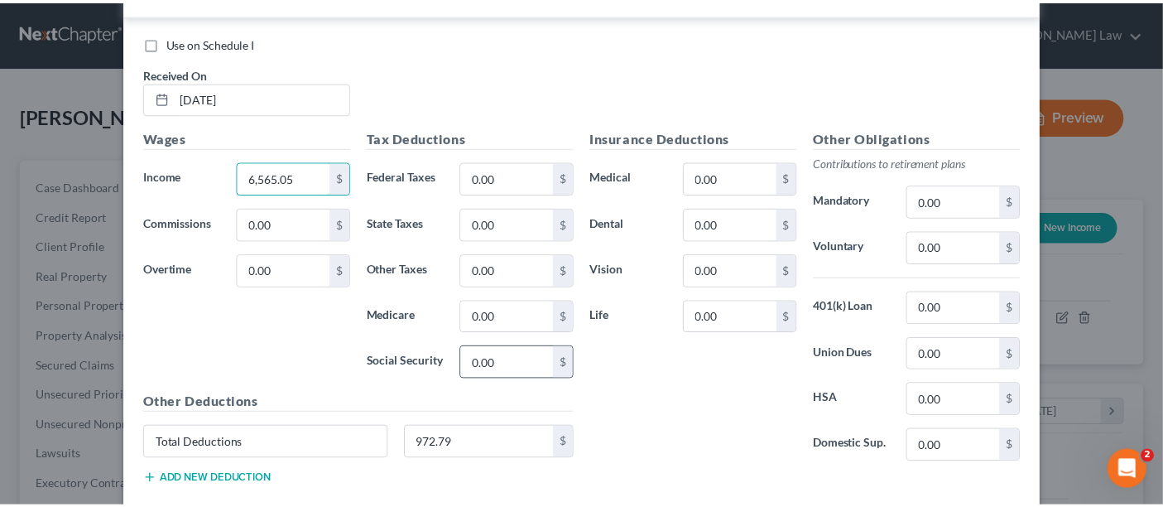
scroll to position [916, 0]
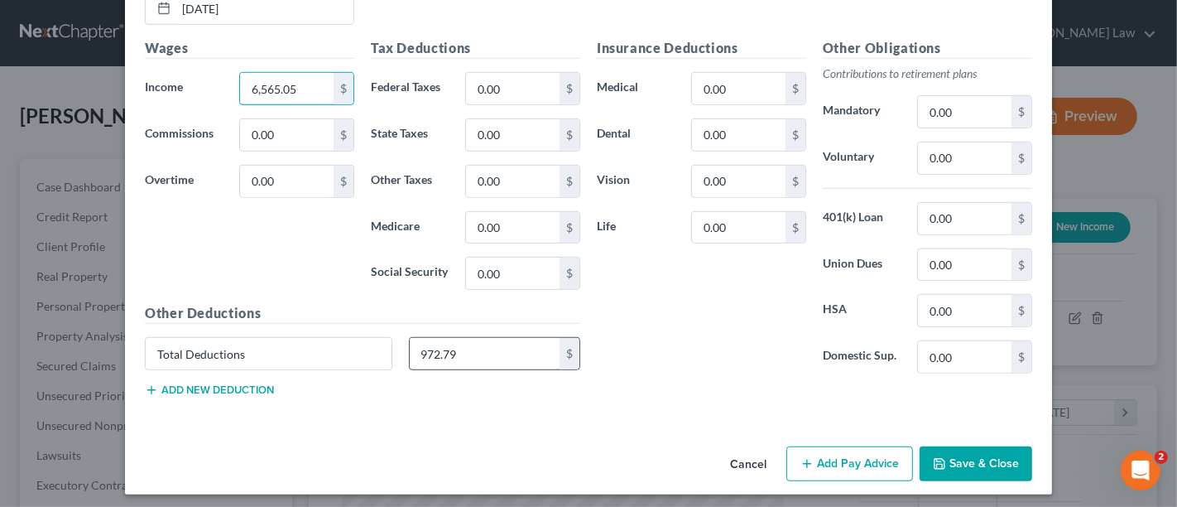
type input "6,565.05"
click at [527, 351] on input "972.79" at bounding box center [485, 353] width 151 height 31
type input "1,005.14"
click at [983, 459] on button "Save & Close" at bounding box center [976, 463] width 113 height 35
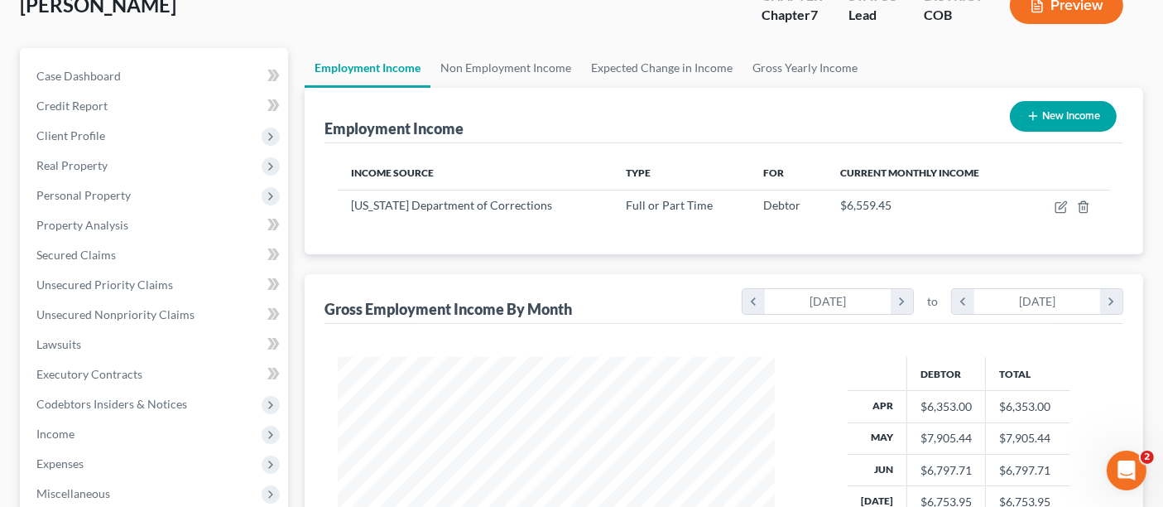
scroll to position [459, 0]
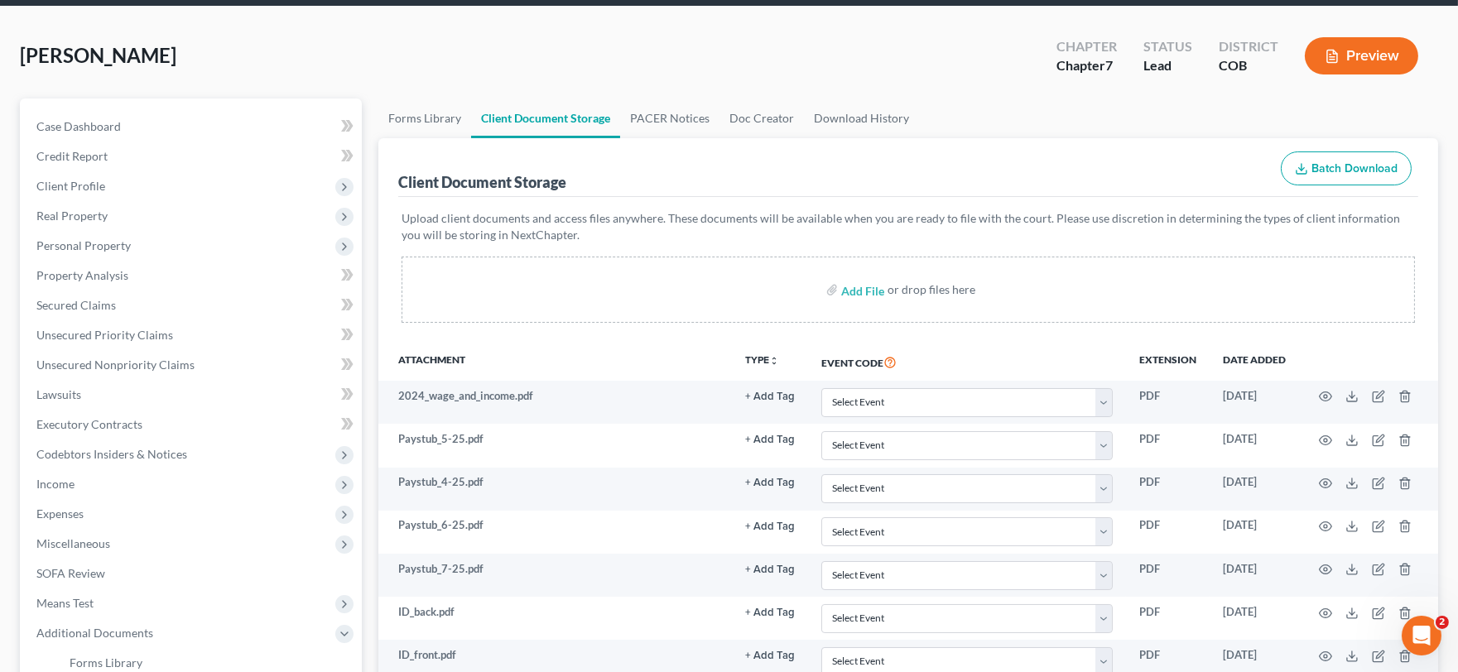
scroll to position [184, 0]
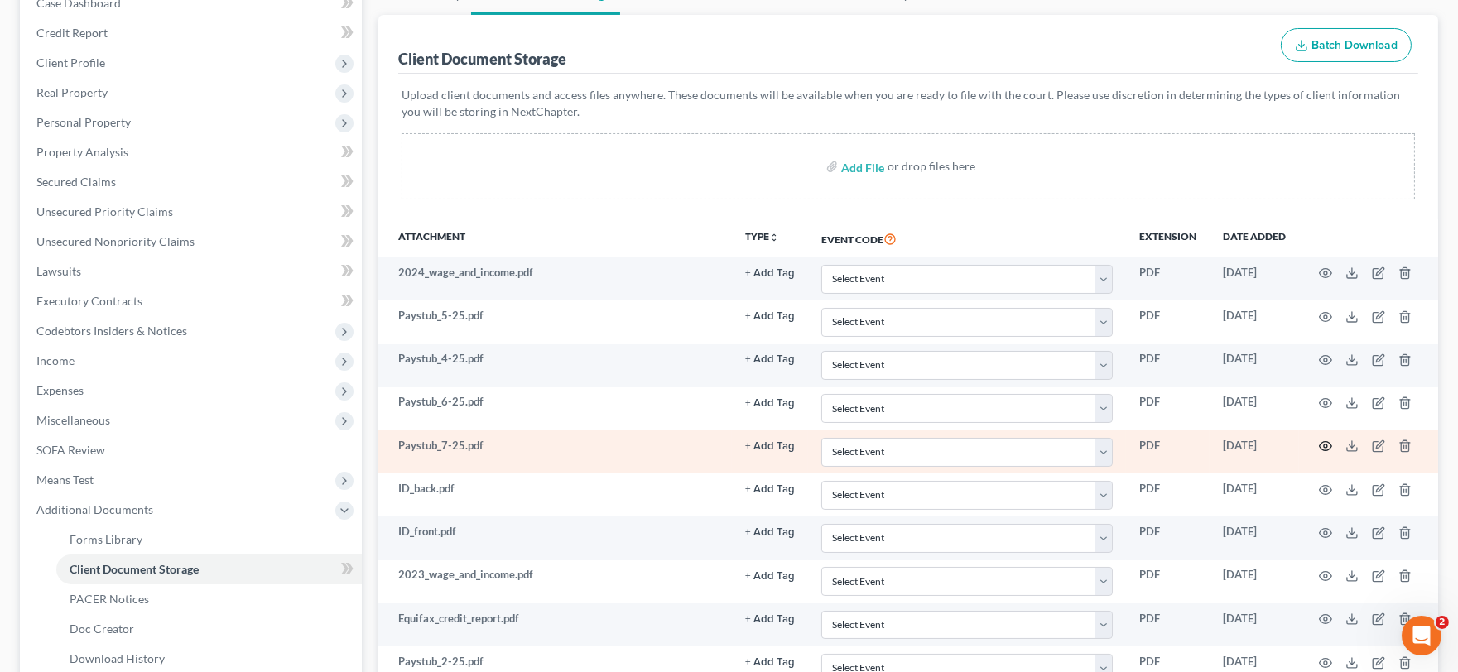
click at [1321, 449] on icon "button" at bounding box center [1325, 446] width 13 height 13
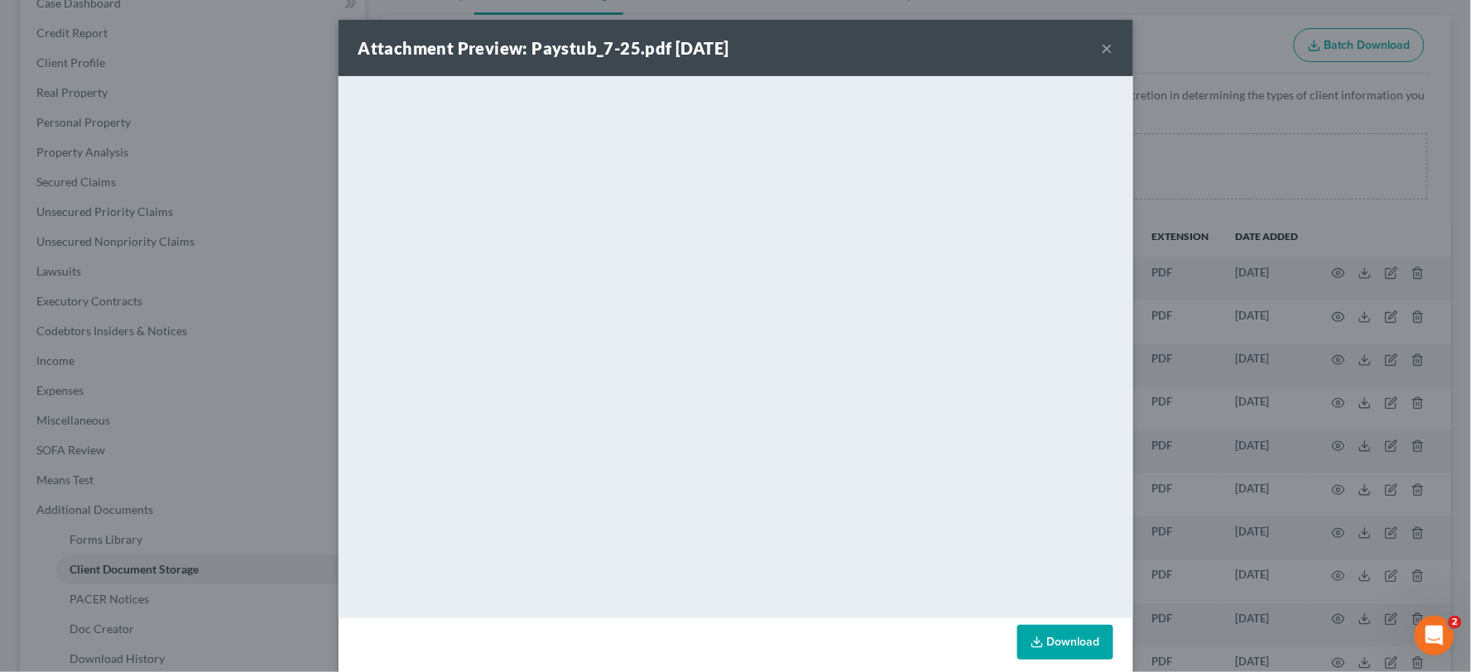
click at [1102, 41] on button "×" at bounding box center [1108, 48] width 12 height 20
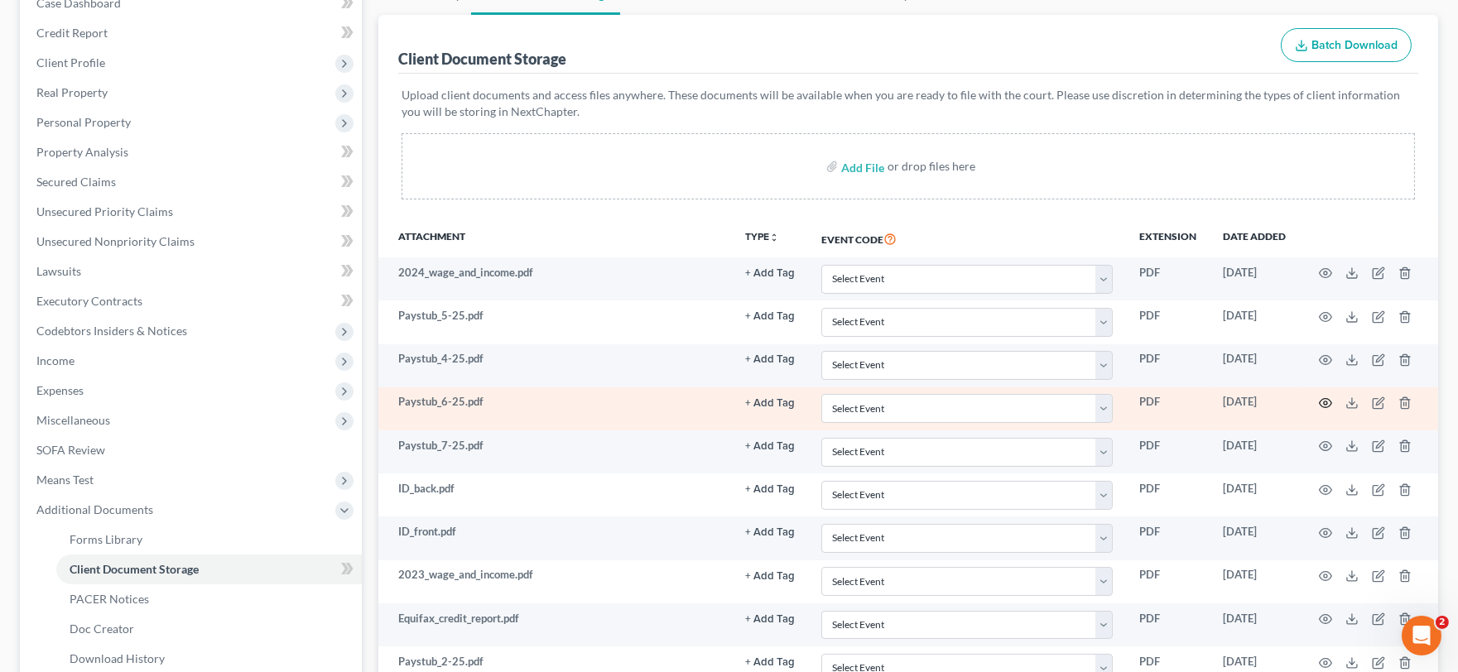
click at [1320, 402] on icon "button" at bounding box center [1325, 403] width 13 height 13
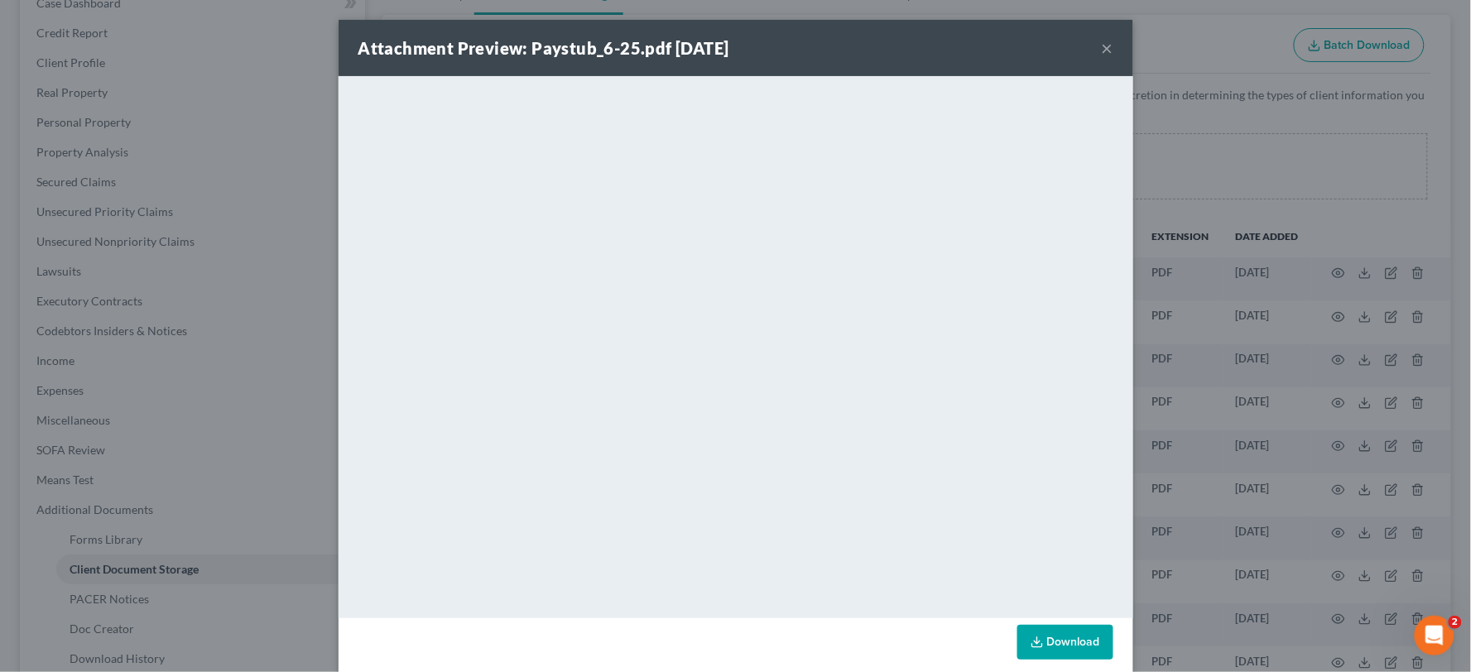
click at [1104, 42] on button "×" at bounding box center [1108, 48] width 12 height 20
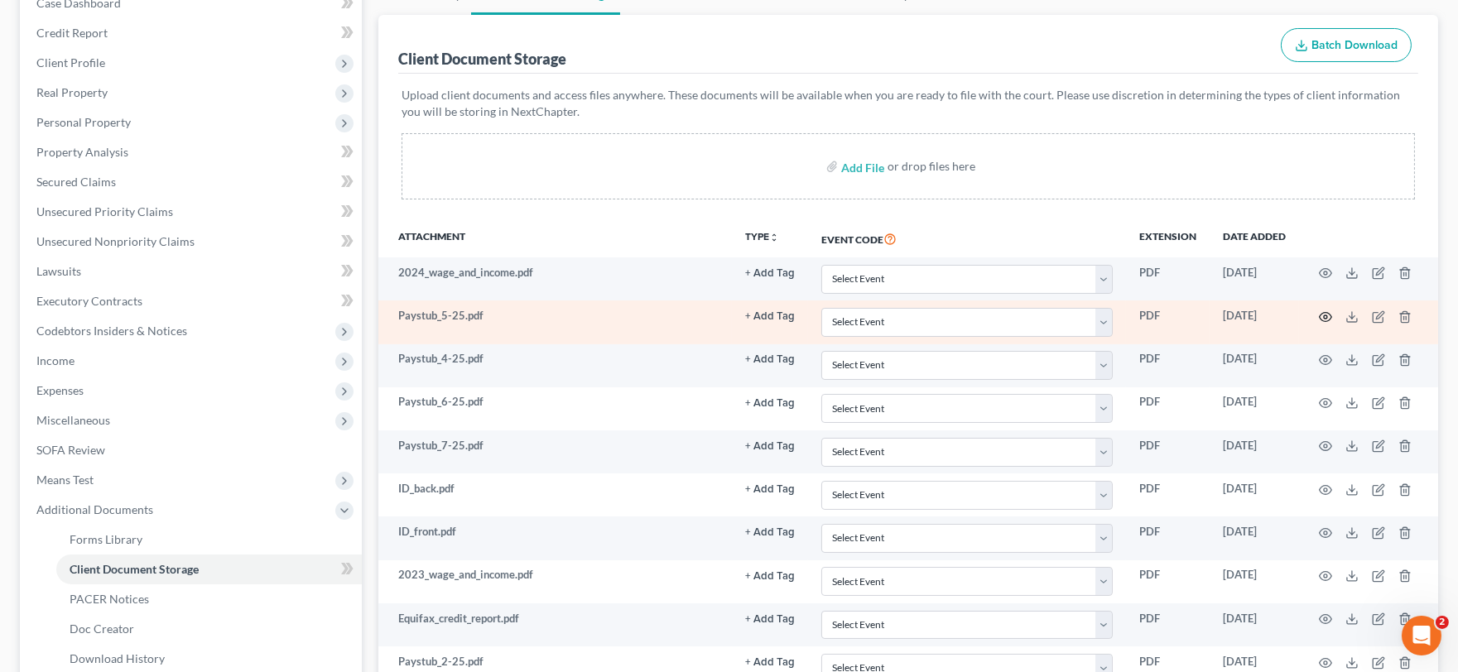
click at [1320, 318] on icon "button" at bounding box center [1326, 316] width 12 height 9
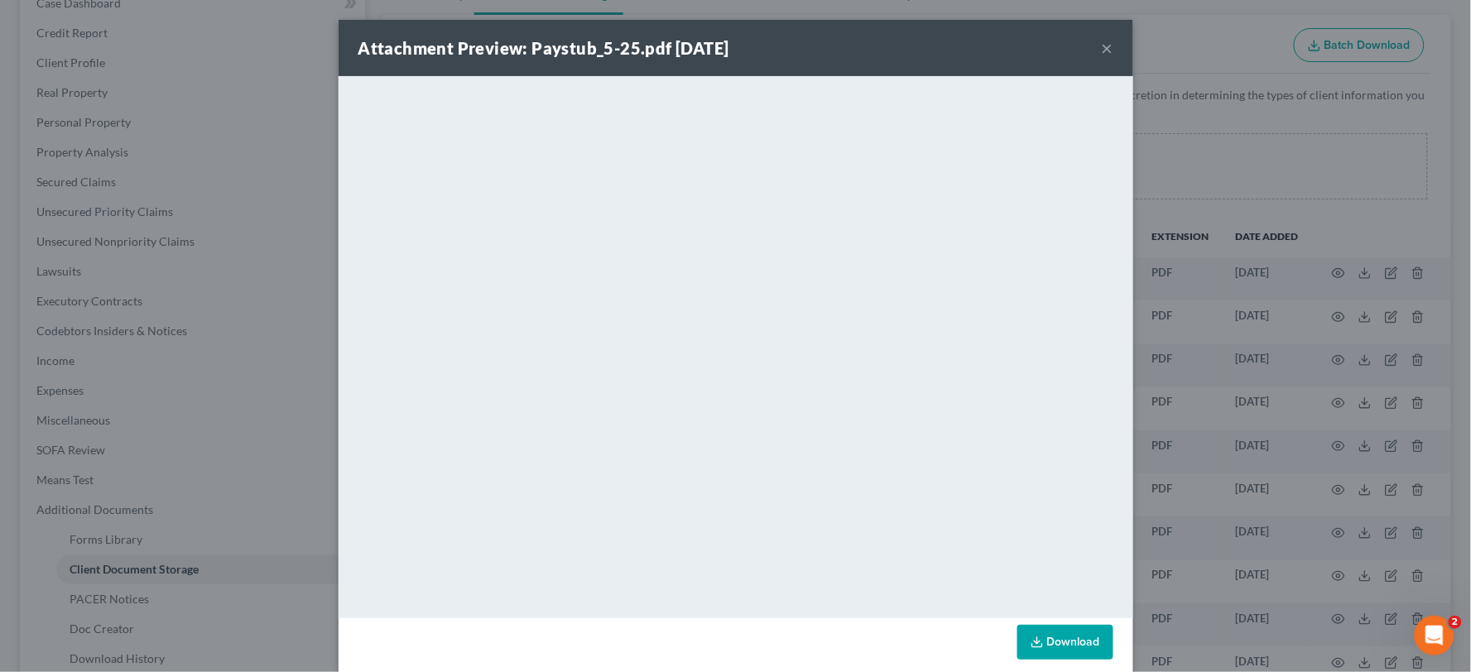
click at [1091, 47] on div "Attachment Preview: Paystub_5-25.pdf 10/07/2025 ×" at bounding box center [736, 48] width 795 height 56
click at [1102, 52] on button "×" at bounding box center [1108, 48] width 12 height 20
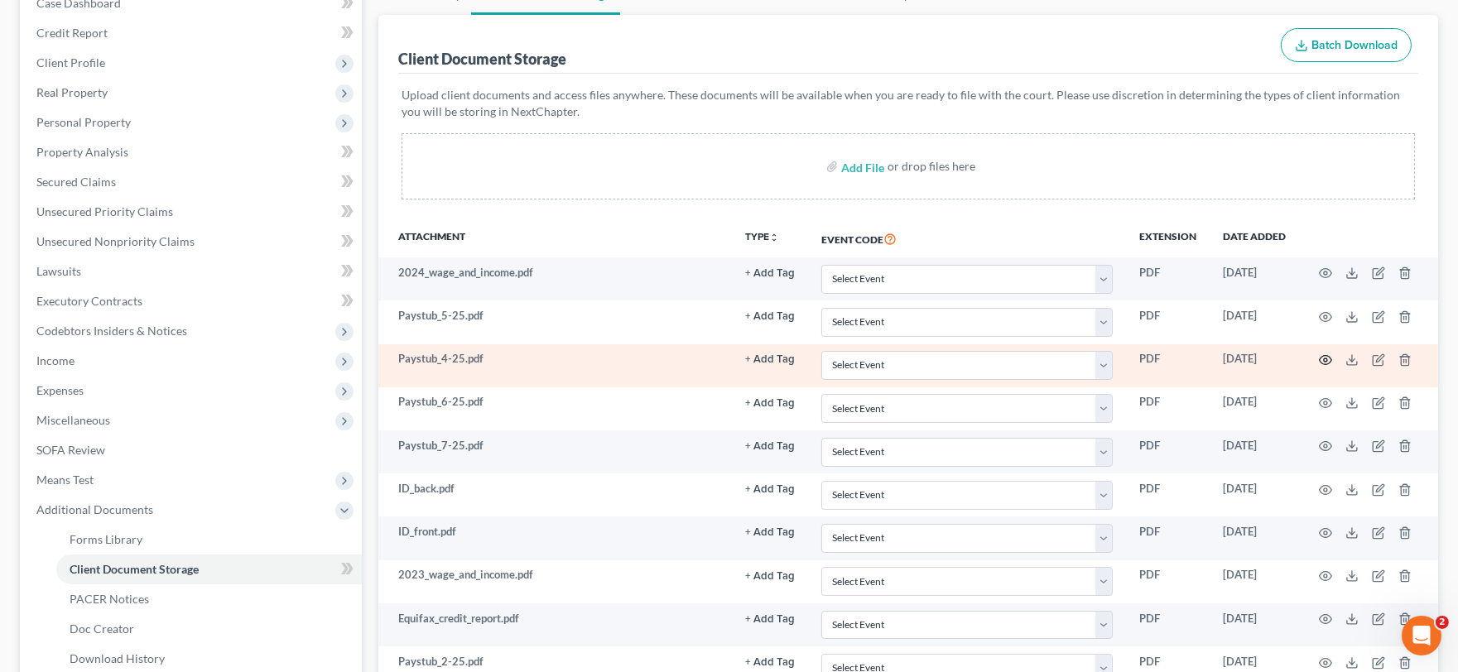
click at [1325, 366] on icon "button" at bounding box center [1325, 359] width 13 height 13
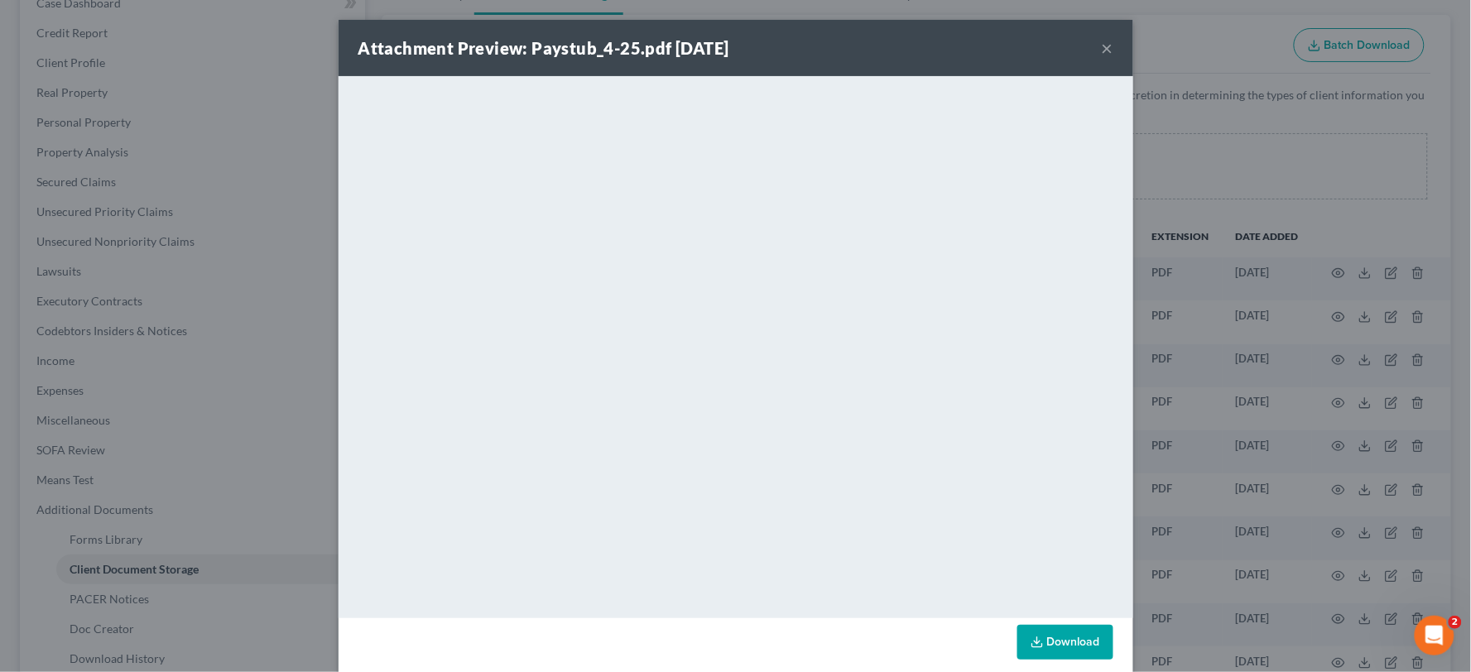
click at [1106, 47] on div "Attachment Preview: Paystub_4-25.pdf 10/07/2025 ×" at bounding box center [736, 48] width 795 height 56
click at [1104, 53] on button "×" at bounding box center [1108, 48] width 12 height 20
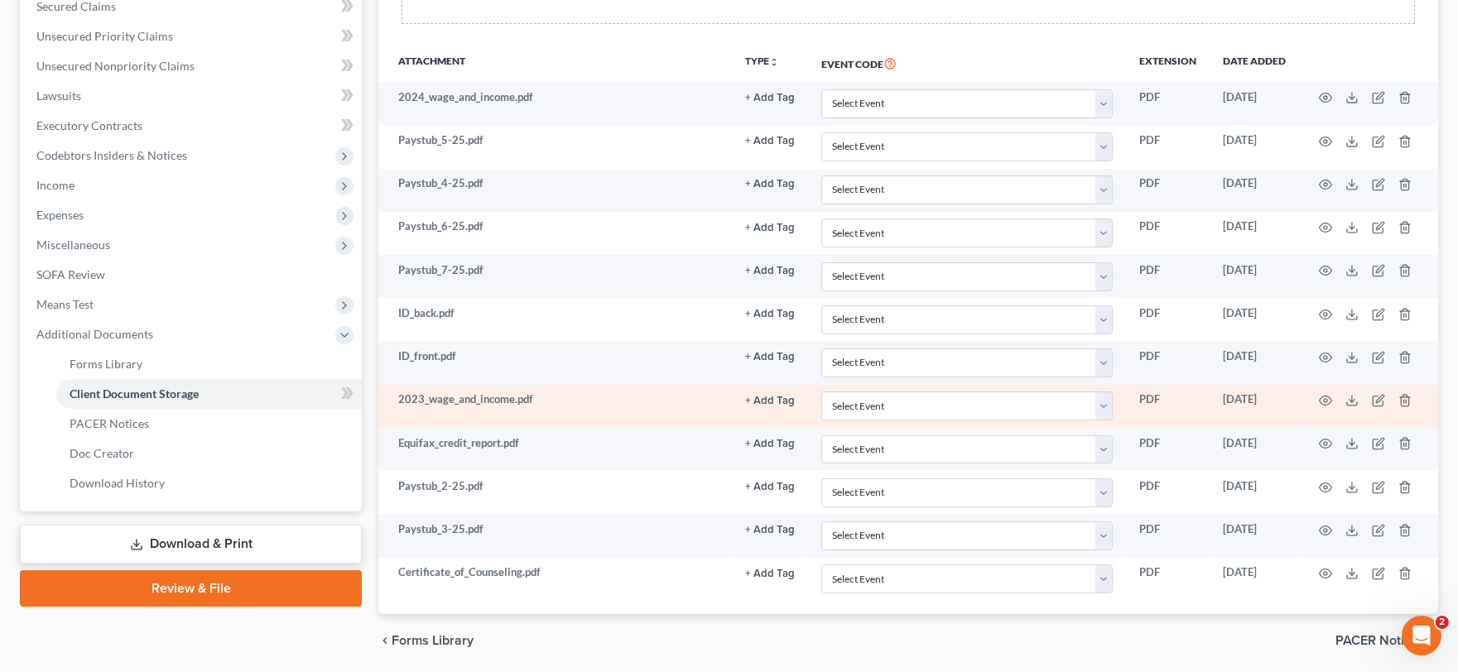
scroll to position [368, 0]
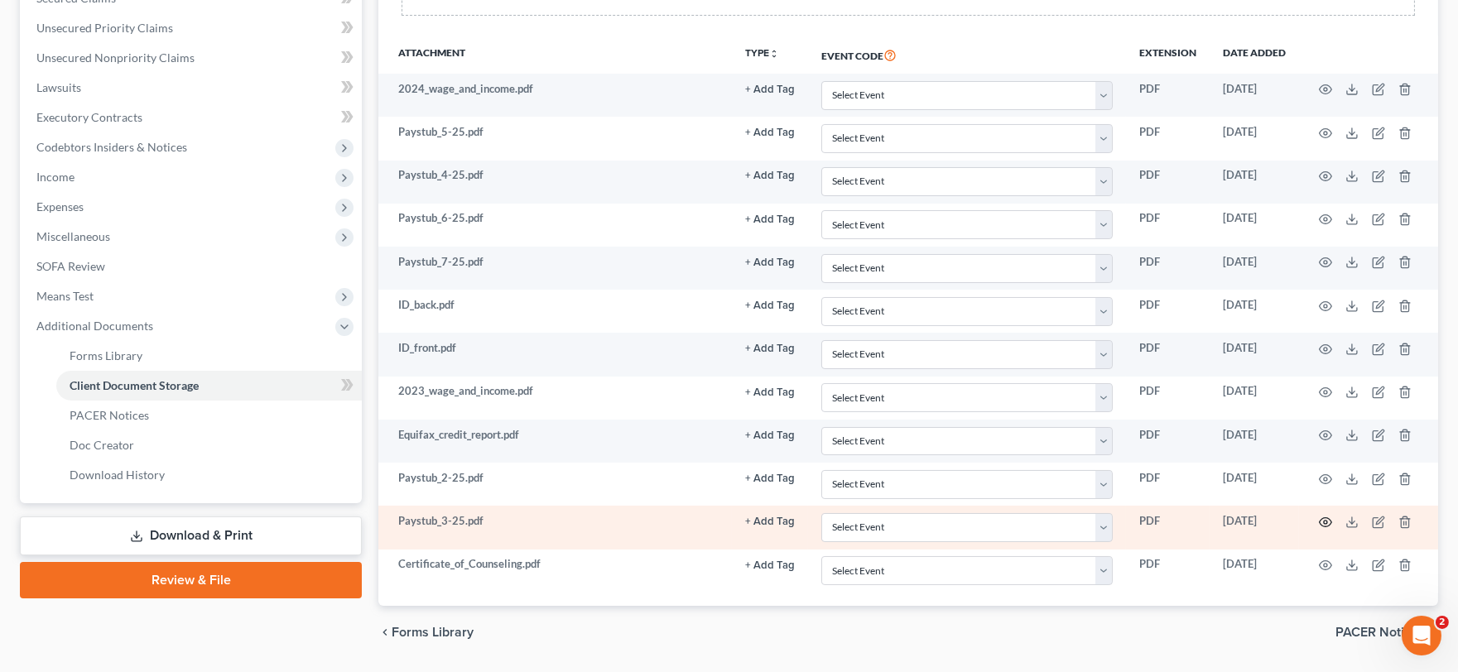
click at [1325, 519] on icon "button" at bounding box center [1326, 521] width 12 height 9
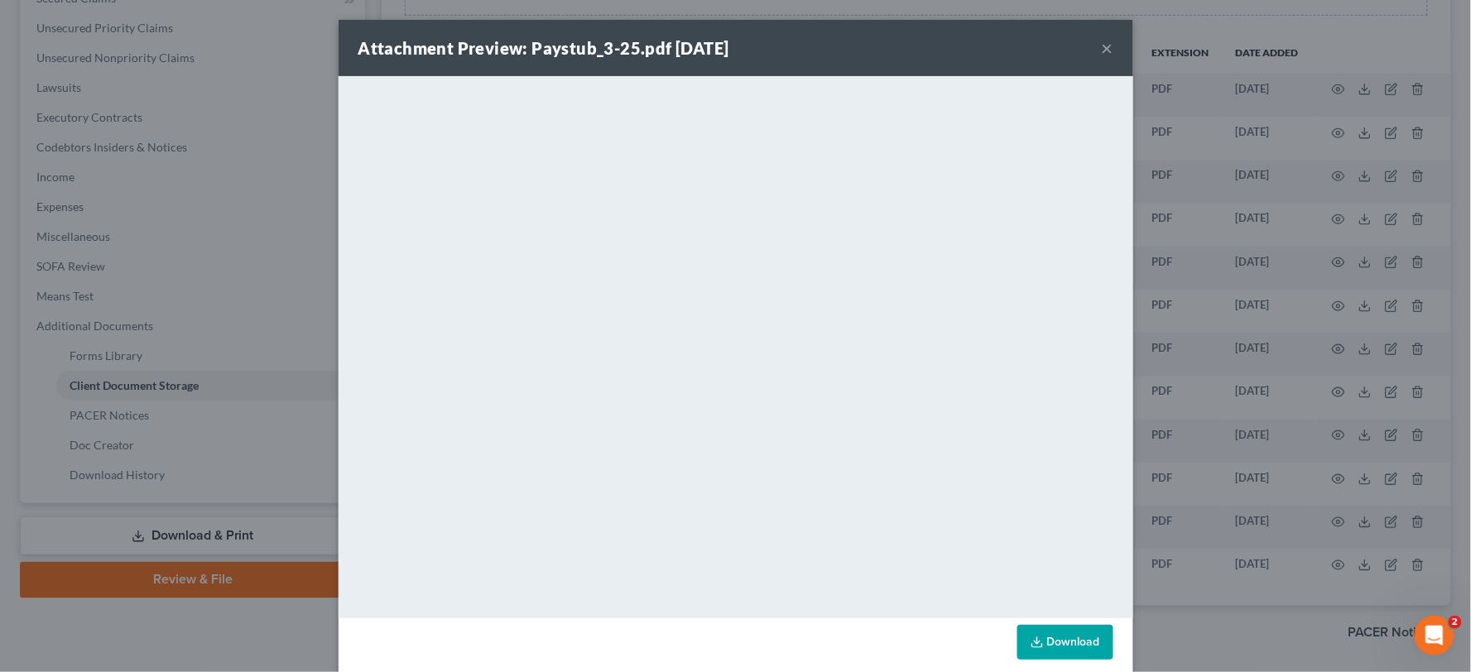
click at [1093, 53] on div "Attachment Preview: Paystub_3-25.pdf 10/07/2025 ×" at bounding box center [736, 48] width 795 height 56
click at [1102, 46] on button "×" at bounding box center [1108, 48] width 12 height 20
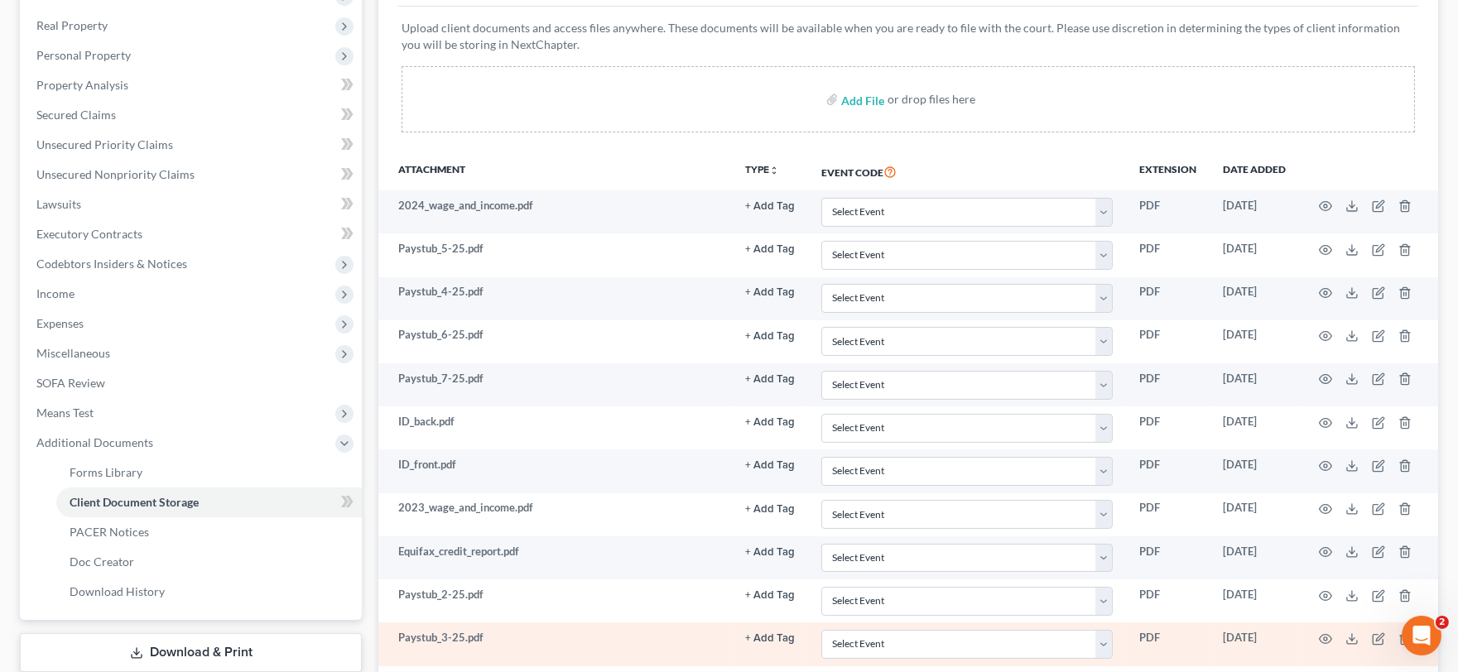
scroll to position [0, 0]
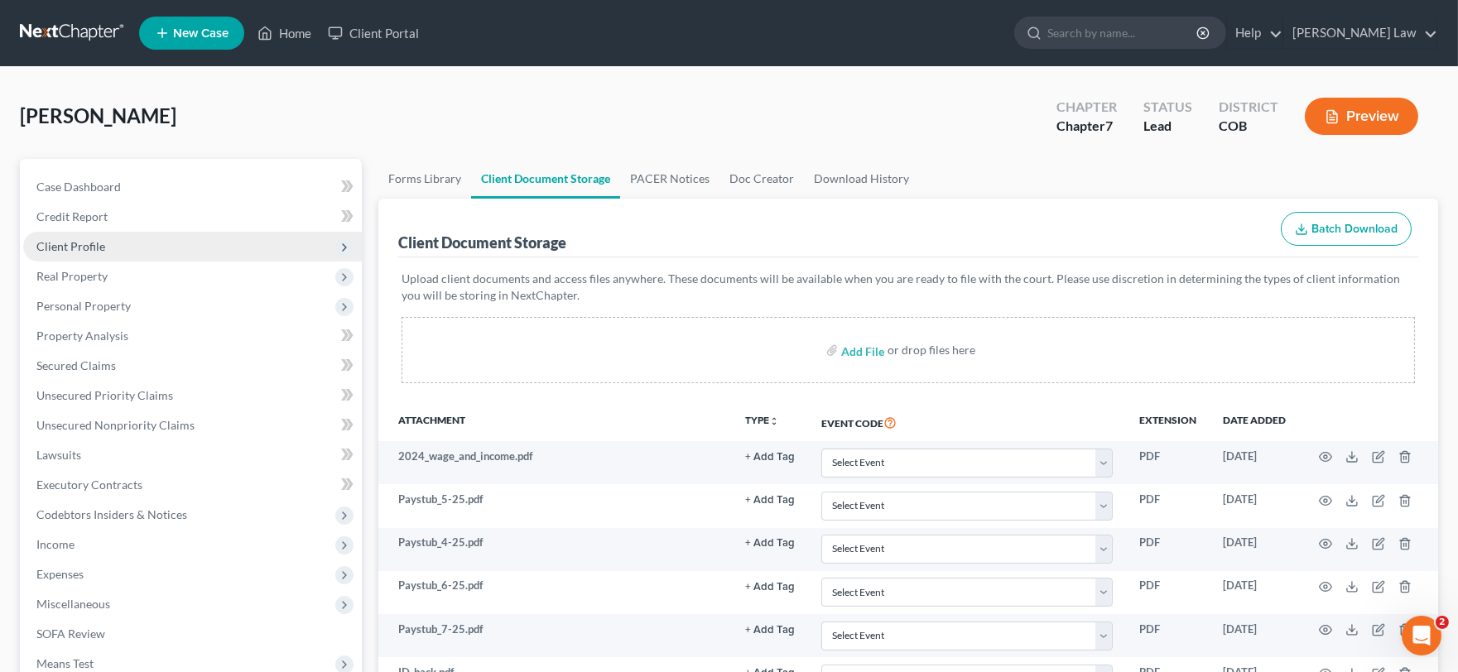
click at [108, 240] on span "Client Profile" at bounding box center [192, 247] width 339 height 30
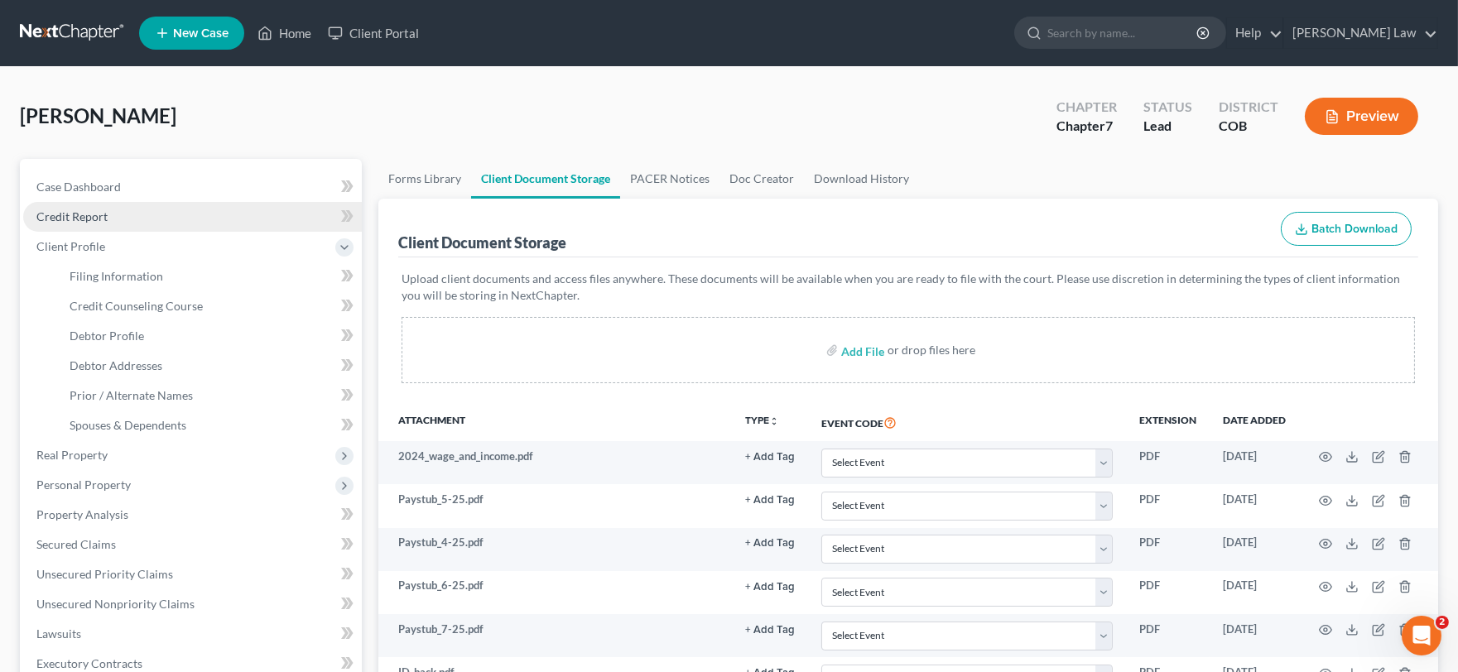
click at [103, 214] on span "Credit Report" at bounding box center [71, 216] width 71 height 14
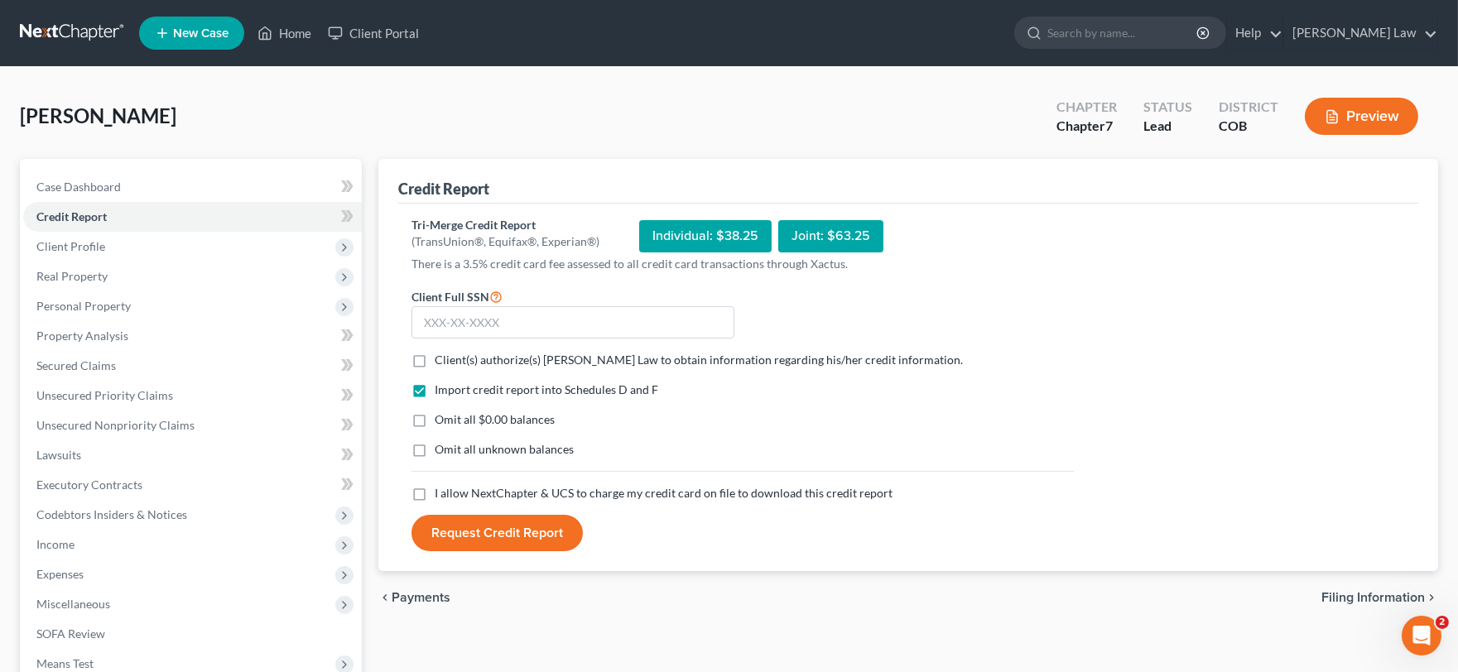
click at [435, 352] on label "Client(s) authorize(s) Kinnaird Law to obtain information regarding his/her cre…" at bounding box center [699, 360] width 528 height 17
click at [441, 352] on input "Client(s) authorize(s) Kinnaird Law to obtain information regarding his/her cre…" at bounding box center [446, 357] width 11 height 11
checkbox input "true"
click at [435, 493] on label "I allow NextChapter & UCS to charge my credit card on file to download this cre…" at bounding box center [664, 493] width 458 height 17
click at [441, 493] on input "I allow NextChapter & UCS to charge my credit card on file to download this cre…" at bounding box center [446, 490] width 11 height 11
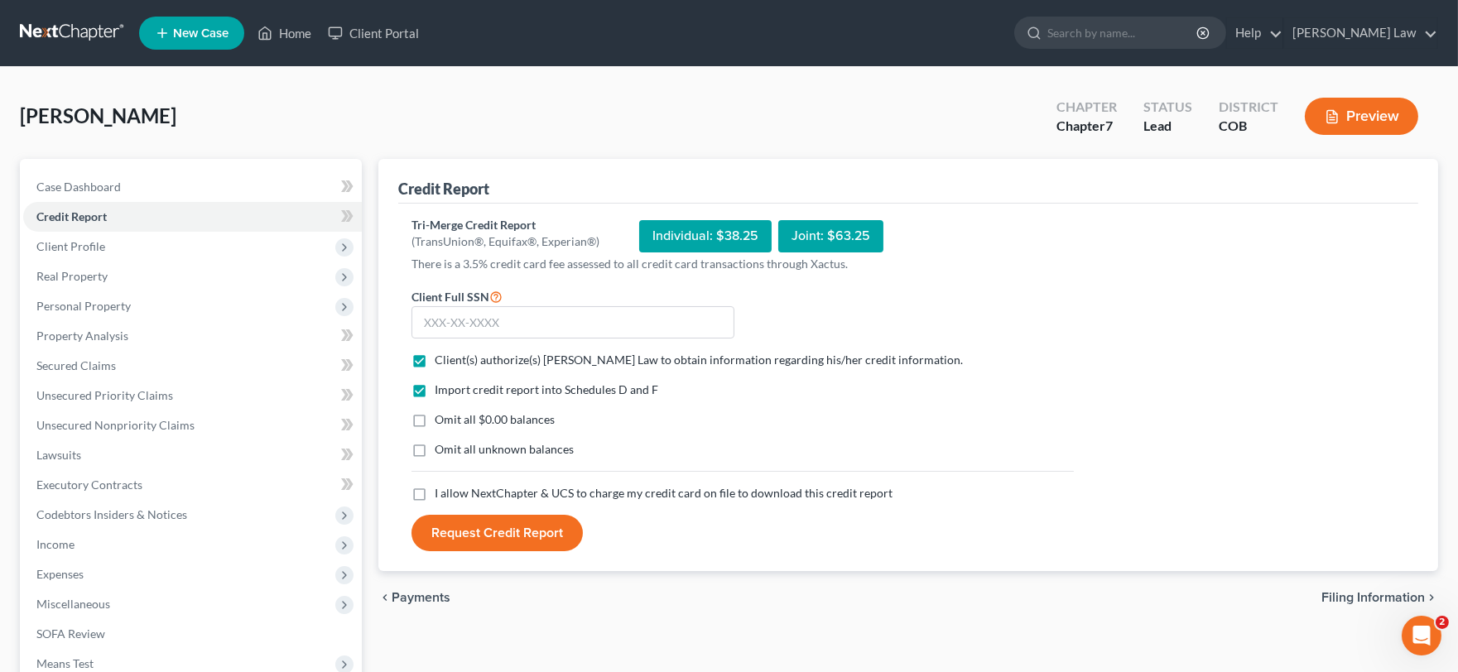
checkbox input "true"
